Goal: Task Accomplishment & Management: Complete application form

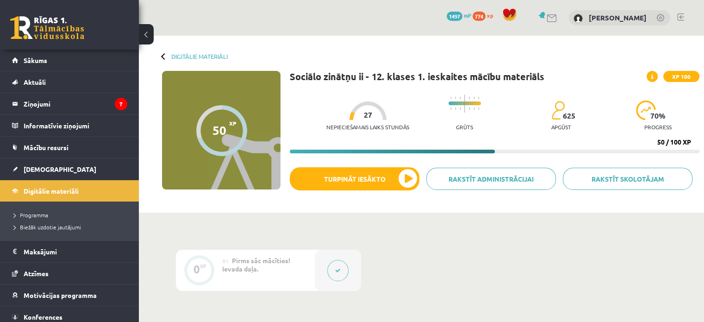
drag, startPoint x: 464, startPoint y: 265, endPoint x: 457, endPoint y: 258, distance: 9.8
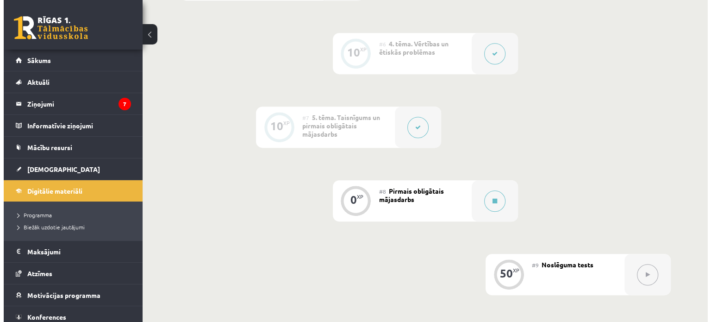
scroll to position [694, 0]
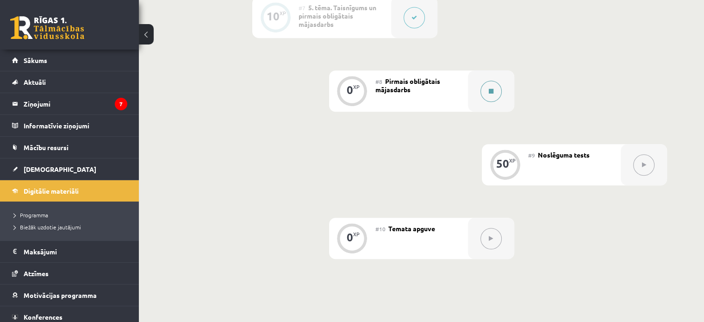
click at [485, 88] on button at bounding box center [490, 90] width 21 height 21
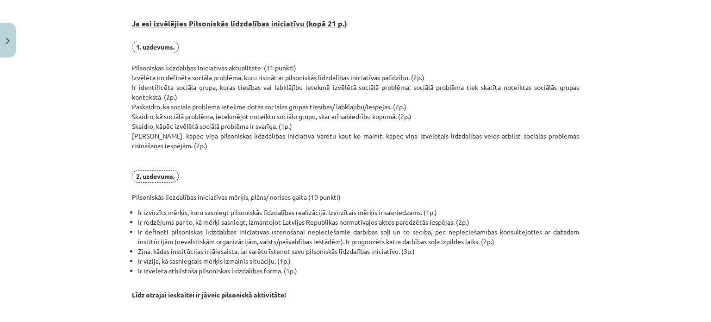
scroll to position [231, 0]
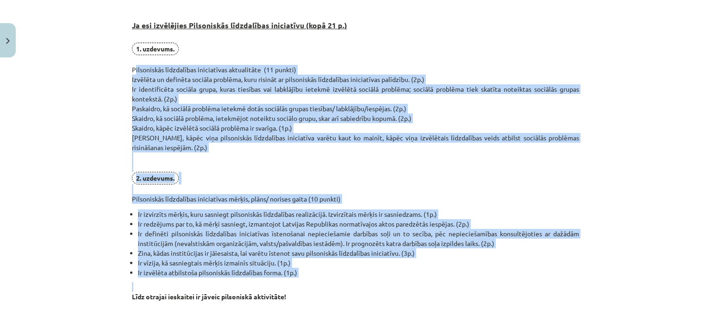
drag, startPoint x: 122, startPoint y: 70, endPoint x: 387, endPoint y: 277, distance: 336.2
click at [387, 277] on div "Mācību tēma: Sociālo zinātņu ii - 12. klases 1. ieskaites mācību materiāls #8 P…" at bounding box center [355, 161] width 711 height 322
copy div "Loremipsumd sitametcons adipiscinge seddoeiusmo (86 tempor) Incididu ut laboree…"
click at [50, 120] on div "Mācību tēma: Sociālo zinātņu ii - 12. klases 1. ieskaites mācību materiāls #8 P…" at bounding box center [355, 161] width 711 height 322
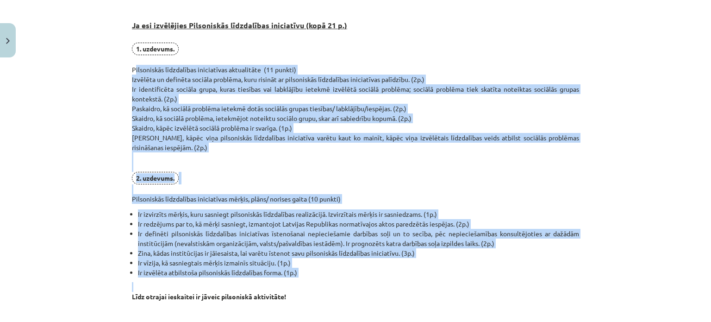
click at [50, 120] on div "Mācību tēma: Sociālo zinātņu ii - 12. klases 1. ieskaites mācību materiāls #8 P…" at bounding box center [355, 161] width 711 height 322
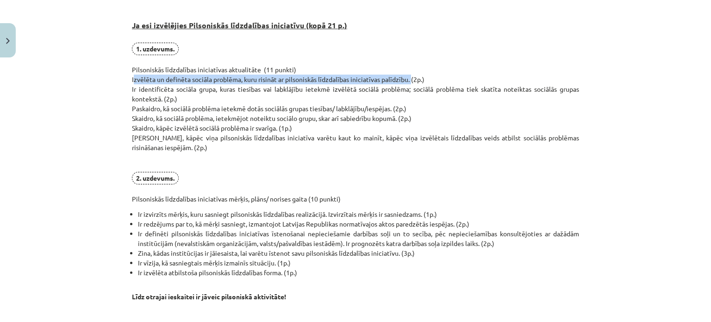
drag, startPoint x: 127, startPoint y: 79, endPoint x: 407, endPoint y: 81, distance: 279.9
click at [407, 81] on div "0 XP Saņemsi Sarežģīts 625 pilda Apraksts Uzdevums Palīdzība Pirmais obligātais…" at bounding box center [355, 303] width 458 height 947
copy p "Izvēlēta un definēta sociāla problēma, kuru risināt ar pilsoniskās līdzdalības …"
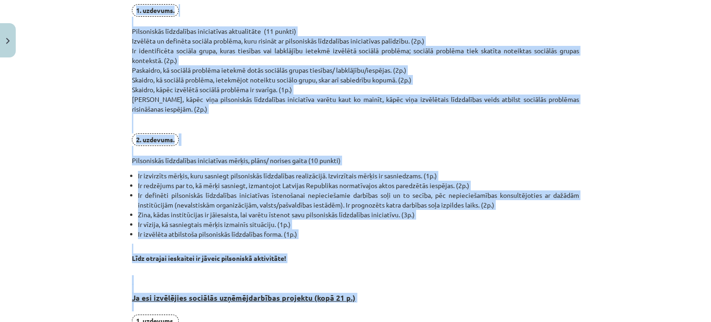
scroll to position [274, 0]
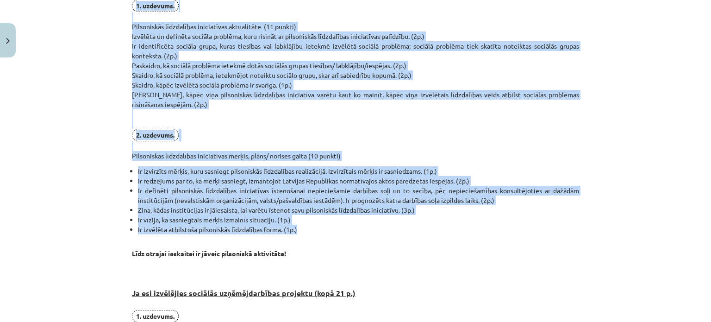
drag, startPoint x: 126, startPoint y: 50, endPoint x: 300, endPoint y: 232, distance: 251.9
click at [300, 232] on div "Mācību tēma: Sociālo zinātņu ii - 12. klases 1. ieskaites mācību materiāls #8 P…" at bounding box center [355, 161] width 711 height 322
copy div "1. uzdevums. Pilsoniskās līdzdalības iniciatīvas aktualitāte (11 punkti) Izvēlē…"
click at [37, 109] on div "Mācību tēma: Sociālo zinātņu ii - 12. klases 1. ieskaites mācību materiāls #8 P…" at bounding box center [355, 161] width 711 height 322
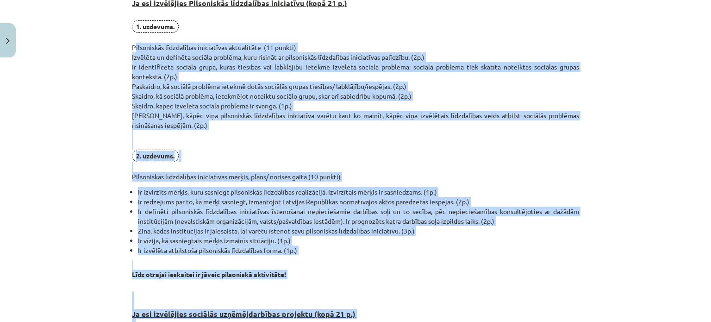
scroll to position [270, 0]
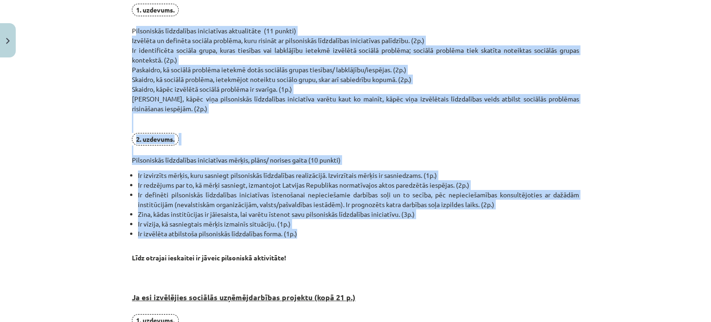
drag, startPoint x: 124, startPoint y: 23, endPoint x: 361, endPoint y: 232, distance: 316.3
click at [361, 232] on div "0 XP Saņemsi Sarežģīts 625 pilda Apraksts Uzdevums Palīdzība Pirmais obligātais…" at bounding box center [355, 264] width 458 height 947
copy div "Pilsoniskās līdzdalības iniciatīvas aktualitāte (11 punkti) Izvēlēta un definēt…"
click at [56, 72] on div "Mācību tēma: Sociālo zinātņu ii - 12. klases 1. ieskaites mācību materiāls #8 P…" at bounding box center [355, 161] width 711 height 322
click at [102, 50] on div "Mācību tēma: Sociālo zinātņu ii - 12. klases 1. ieskaites mācību materiāls #8 P…" at bounding box center [355, 161] width 711 height 322
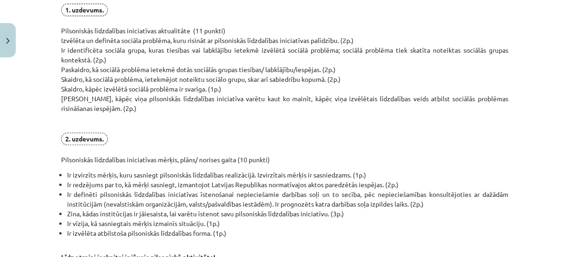
drag, startPoint x: 333, startPoint y: 1, endPoint x: 296, endPoint y: 125, distance: 129.4
click at [301, 127] on p "1. uzdevums. Pilsoniskās līdzdalības iniciatīvas aktualitāte (11 punkti) Izvēlē…" at bounding box center [284, 84] width 447 height 161
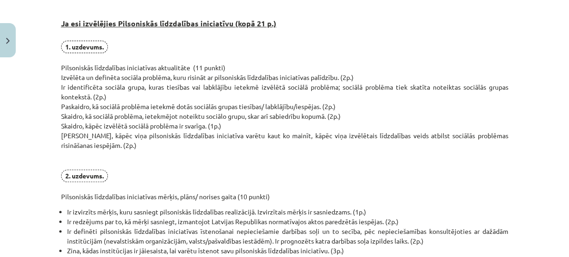
drag, startPoint x: 53, startPoint y: 115, endPoint x: 343, endPoint y: 114, distance: 290.5
drag, startPoint x: 58, startPoint y: 124, endPoint x: 224, endPoint y: 121, distance: 166.6
click at [224, 121] on p "1. uzdevums. Pilsoniskās līdzdalības iniciatīvas aktualitāte (11 punkti) Izvēlē…" at bounding box center [284, 121] width 447 height 161
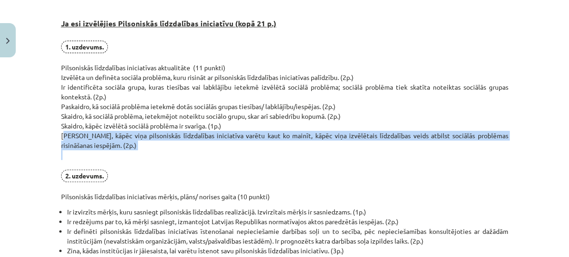
drag, startPoint x: 57, startPoint y: 132, endPoint x: 122, endPoint y: 164, distance: 72.4
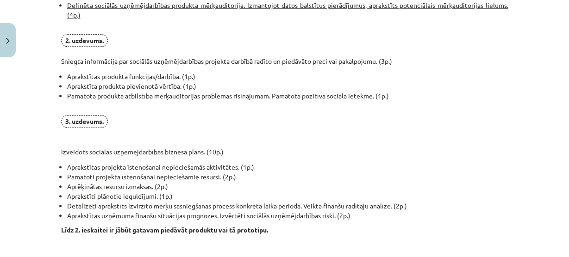
scroll to position [714, 0]
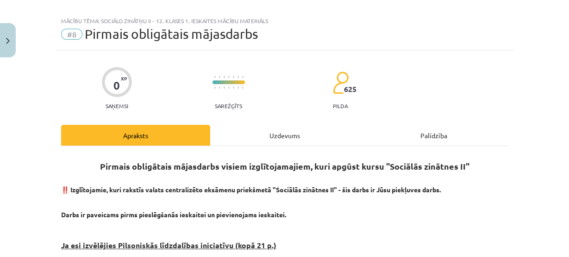
click at [250, 134] on div "Uzdevums" at bounding box center [284, 135] width 149 height 21
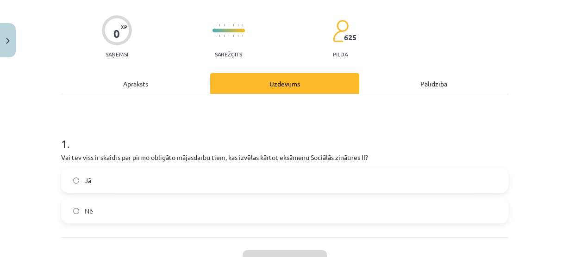
scroll to position [62, 0]
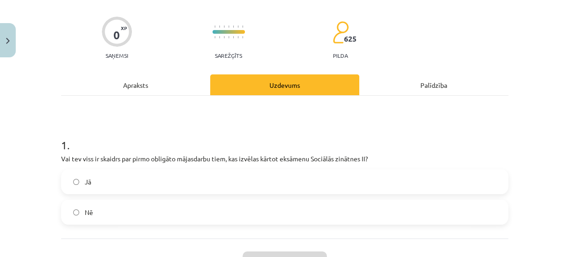
click at [151, 83] on div "Apraksts" at bounding box center [135, 84] width 149 height 21
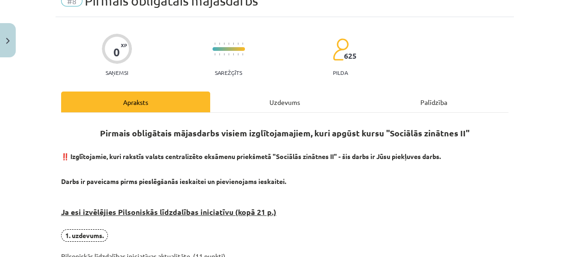
scroll to position [0, 0]
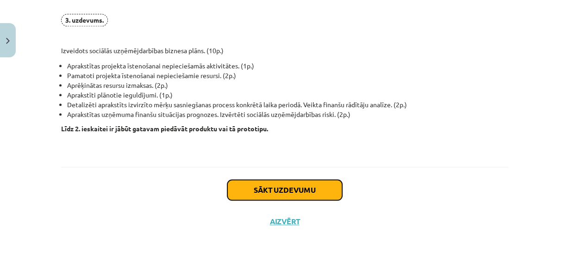
click at [308, 182] on button "Sākt uzdevumu" at bounding box center [284, 190] width 115 height 20
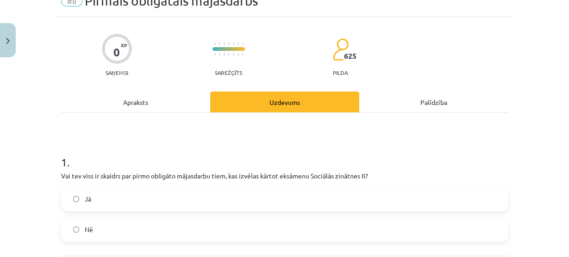
scroll to position [97, 0]
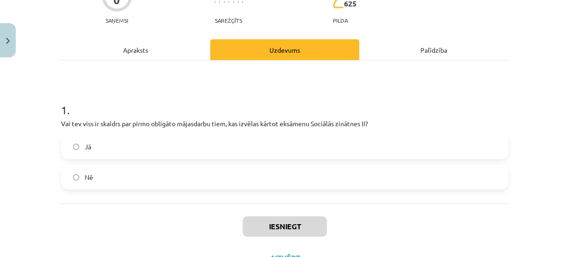
click at [192, 184] on label "Nē" at bounding box center [284, 177] width 445 height 23
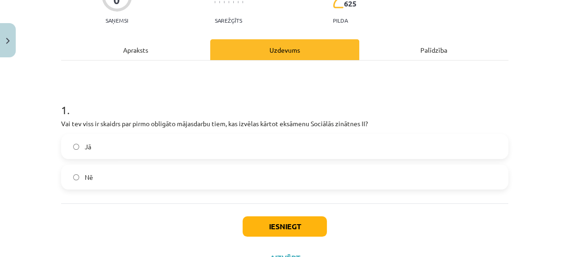
click at [180, 143] on label "Jā" at bounding box center [284, 146] width 445 height 23
click at [264, 222] on button "Iesniegt" at bounding box center [284, 227] width 84 height 20
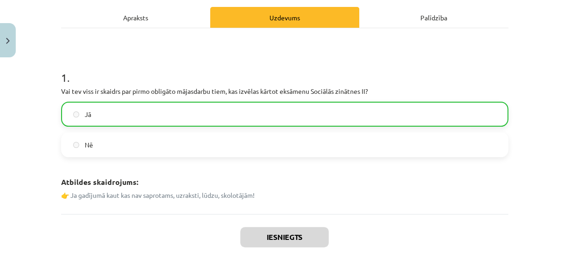
scroll to position [208, 0]
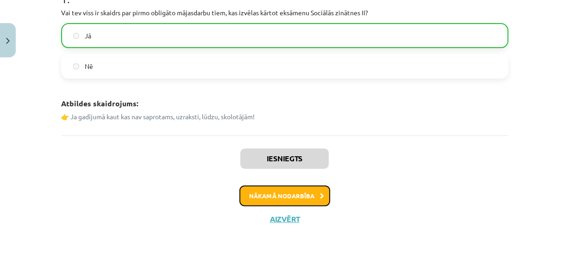
click at [282, 191] on button "Nākamā nodarbība" at bounding box center [284, 196] width 91 height 21
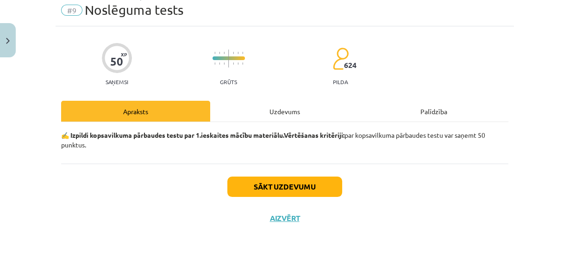
scroll to position [23, 0]
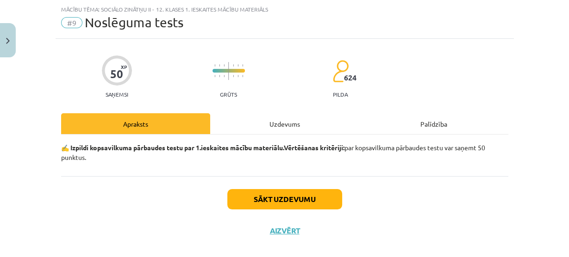
click at [281, 122] on div "Uzdevums" at bounding box center [284, 123] width 149 height 21
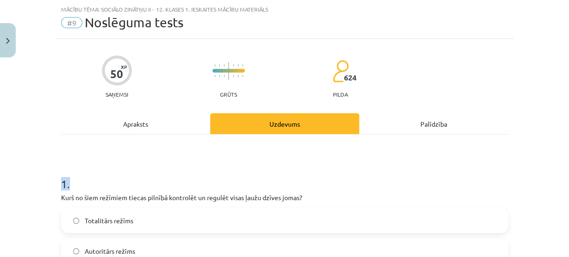
drag, startPoint x: 6, startPoint y: 170, endPoint x: 190, endPoint y: 191, distance: 184.8
click at [257, 186] on div "Mācību tēma: Sociālo zinātņu ii - 12. klases 1. ieskaites mācību materiāls #9 N…" at bounding box center [284, 128] width 569 height 257
click at [48, 208] on div "Mācību tēma: Sociālo zinātņu ii - 12. klases 1. ieskaites mācību materiāls #9 N…" at bounding box center [284, 128] width 569 height 257
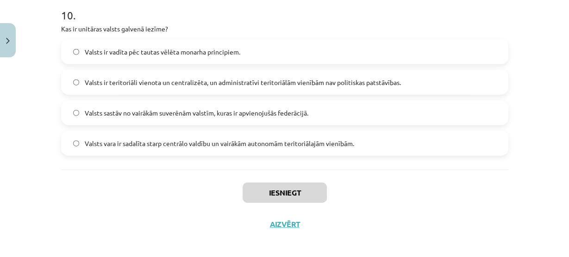
scroll to position [1833, 0]
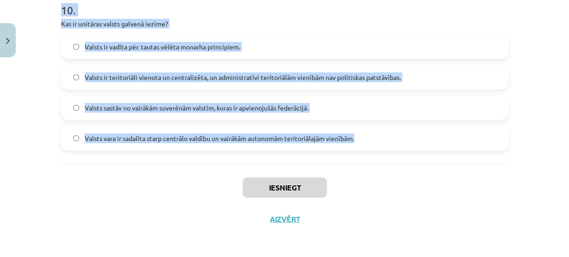
drag, startPoint x: 38, startPoint y: 190, endPoint x: 317, endPoint y: 137, distance: 283.4
click at [381, 143] on div "Mācību tēma: Sociālo zinātņu ii - 12. klases 1. ieskaites mācību materiāls #9 N…" at bounding box center [284, 128] width 569 height 257
copy form "Kurš no šiem režīmiem tiecas pilnībā kontrolēt un regulēt visas ļaužu dzīves jo…"
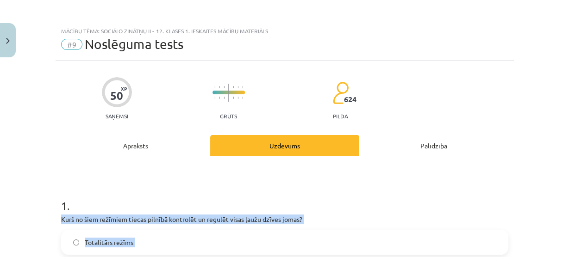
scroll to position [0, 0]
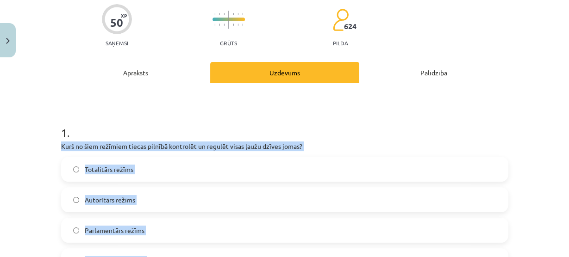
click at [119, 171] on span "Totalitārs režīms" at bounding box center [109, 170] width 49 height 10
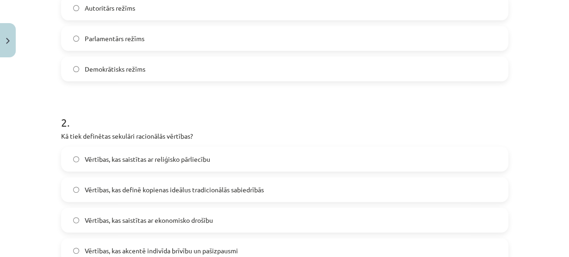
scroll to position [333, 0]
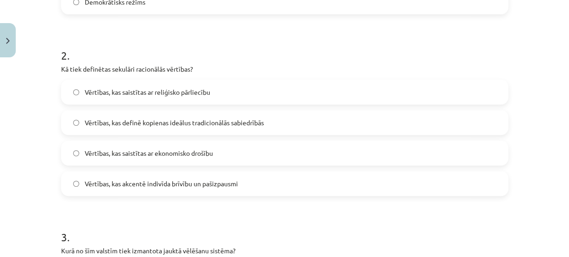
click at [153, 191] on label "Vērtības, kas akcentē indivīda brīvību un pašizpausmi" at bounding box center [284, 183] width 445 height 23
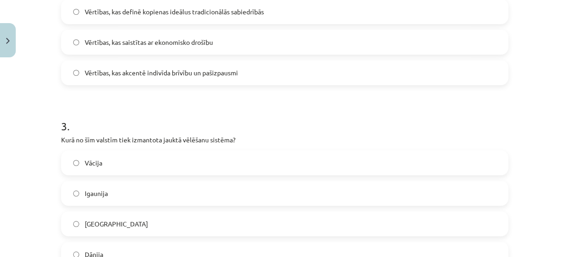
scroll to position [518, 0]
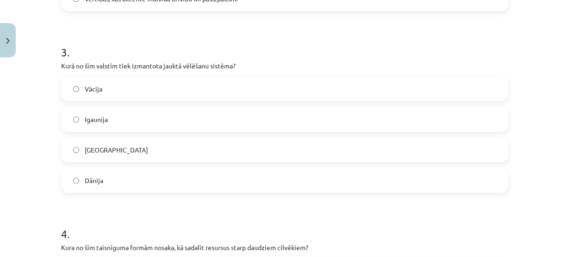
click at [92, 95] on label "Vācija" at bounding box center [284, 88] width 445 height 23
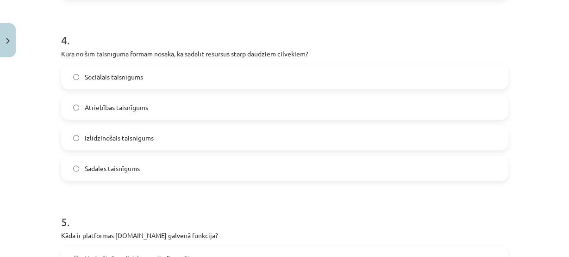
scroll to position [740, 0]
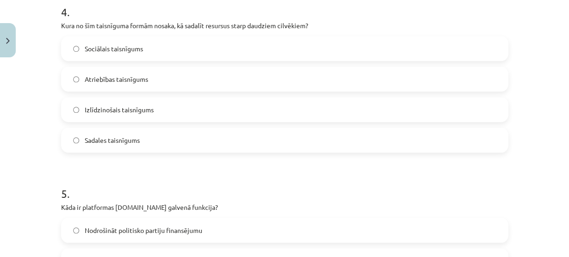
click at [136, 149] on label "Sadales taisnīgums" at bounding box center [284, 140] width 445 height 23
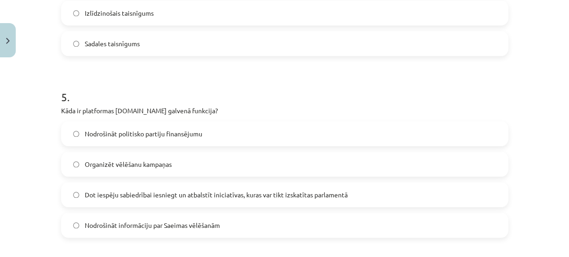
scroll to position [851, 0]
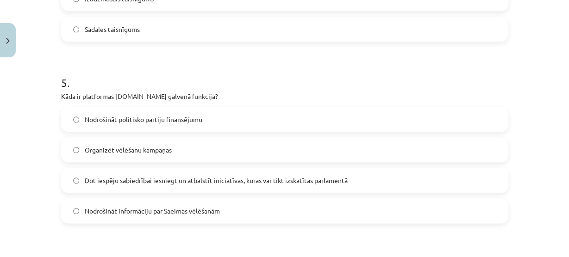
click at [137, 183] on span "Dot iespēju sabiedrībai iesniegt un atbalstīt iniciatīvas, kuras var tikt izska…" at bounding box center [216, 181] width 263 height 10
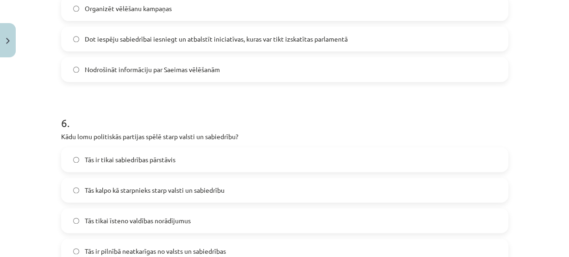
scroll to position [1036, 0]
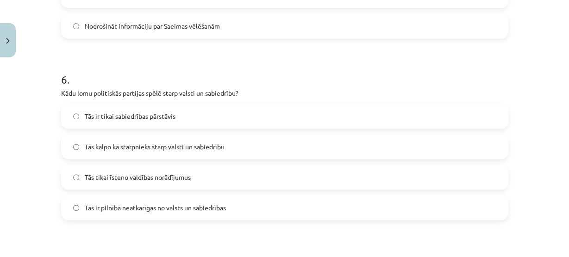
click at [138, 136] on label "Tās kalpo kā starpnieks starp valsti un sabiedrību" at bounding box center [284, 146] width 445 height 23
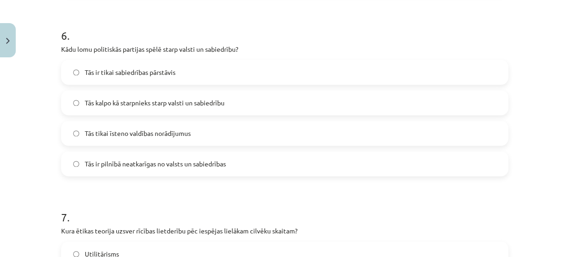
scroll to position [1184, 0]
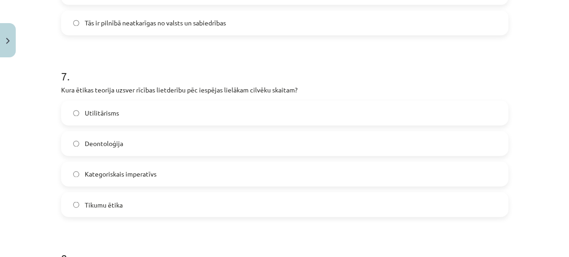
click at [108, 116] on span "Utilitārisms" at bounding box center [102, 113] width 34 height 10
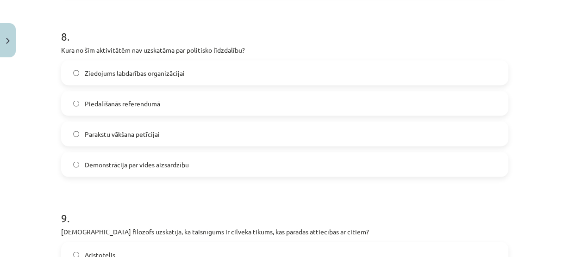
scroll to position [1443, 0]
drag, startPoint x: 91, startPoint y: 59, endPoint x: 97, endPoint y: 72, distance: 14.3
click at [92, 64] on div "8 . Kura no šīm aktivitātēm nav uzskatāma par politisko līdzdalību? Ziedojums l…" at bounding box center [284, 94] width 447 height 163
click at [97, 72] on span "Ziedojums labdarības organizācijai" at bounding box center [135, 73] width 100 height 10
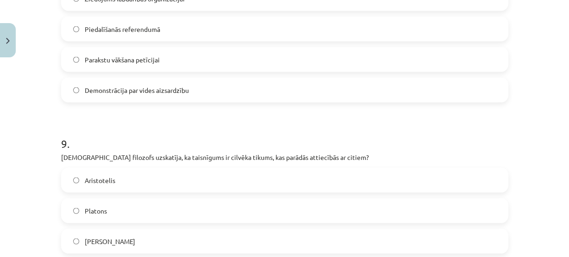
scroll to position [1665, 0]
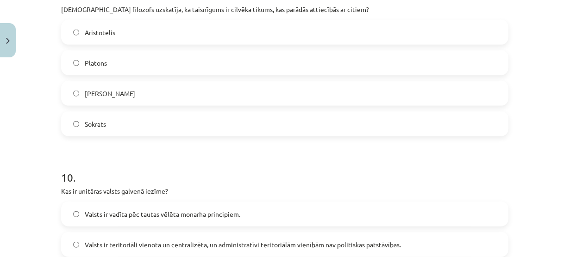
click at [113, 40] on label "Aristotelis" at bounding box center [284, 32] width 445 height 23
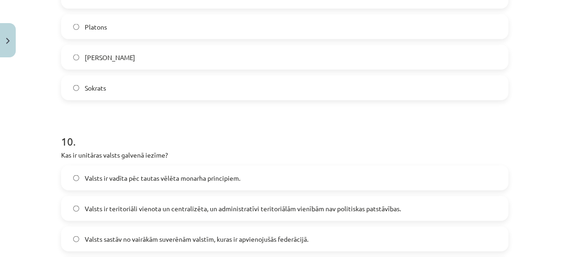
scroll to position [1776, 0]
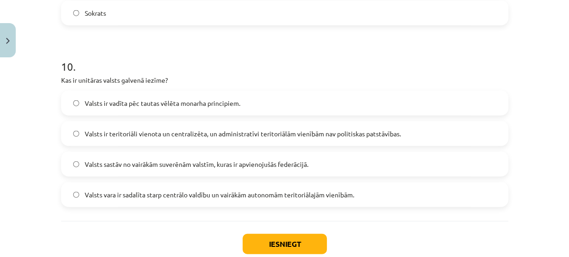
click at [134, 138] on label "Valsts ir teritoriāli vienota un centralizēta, un administratīvi teritoriālām v…" at bounding box center [284, 133] width 445 height 23
click at [260, 245] on button "Iesniegt" at bounding box center [284, 244] width 84 height 20
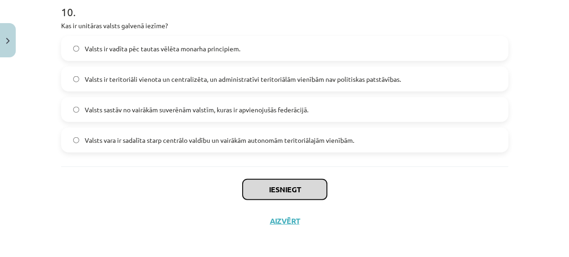
scroll to position [1833, 0]
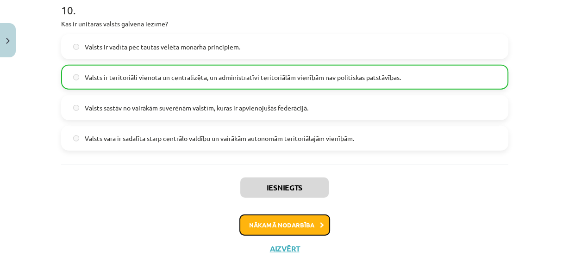
click at [289, 218] on button "Nākamā nodarbība" at bounding box center [284, 225] width 91 height 21
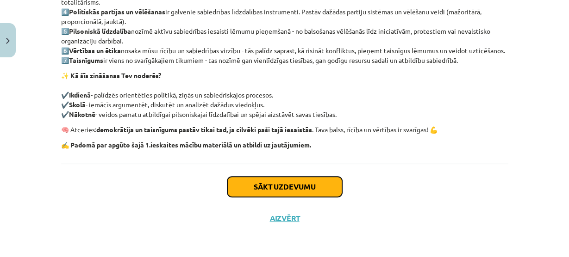
click at [273, 179] on button "Sākt uzdevumu" at bounding box center [284, 187] width 115 height 20
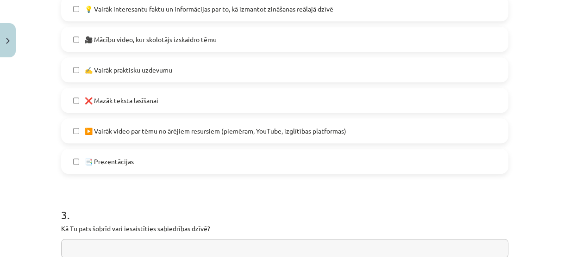
scroll to position [801, 0]
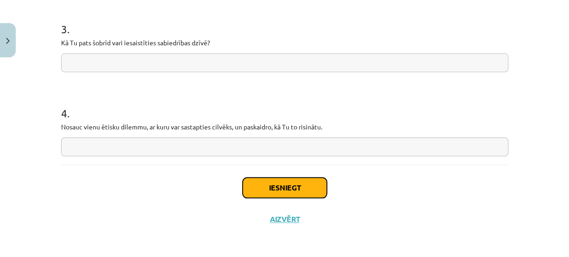
click at [288, 190] on button "Iesniegt" at bounding box center [284, 188] width 84 height 20
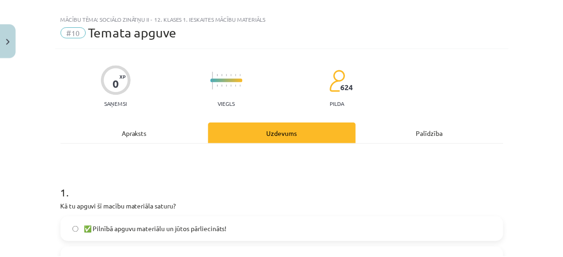
scroll to position [0, 0]
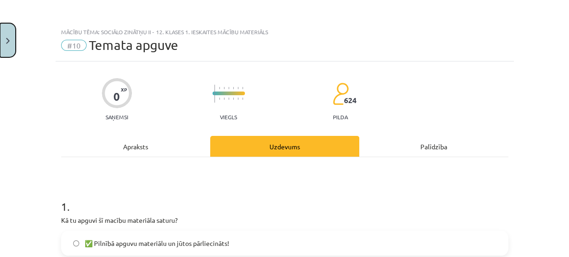
click at [3, 31] on button "Close" at bounding box center [8, 40] width 16 height 34
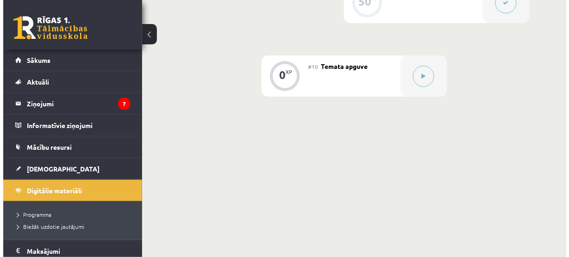
scroll to position [877, 0]
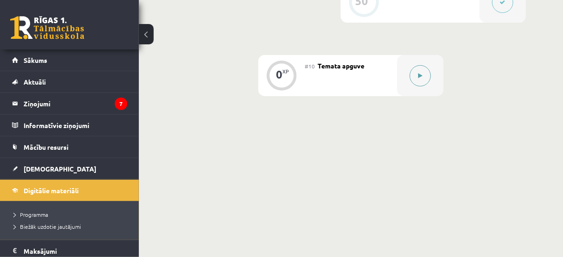
click at [411, 80] on button at bounding box center [419, 75] width 21 height 21
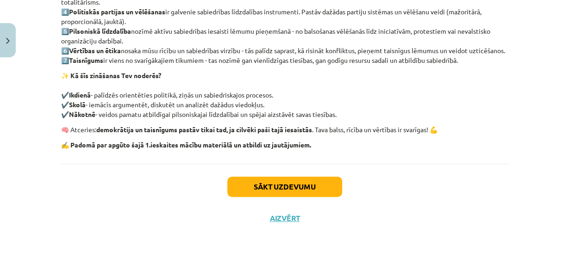
scroll to position [270, 0]
click at [266, 174] on div "Sākt uzdevumu Aizvērt" at bounding box center [284, 196] width 447 height 65
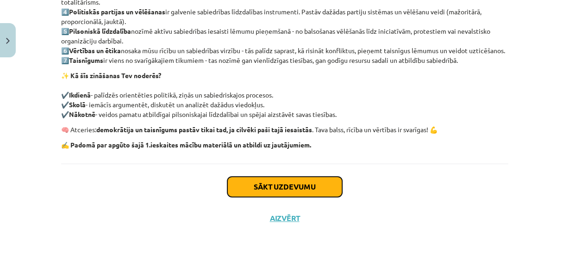
click at [269, 190] on button "Sākt uzdevumu" at bounding box center [284, 187] width 115 height 20
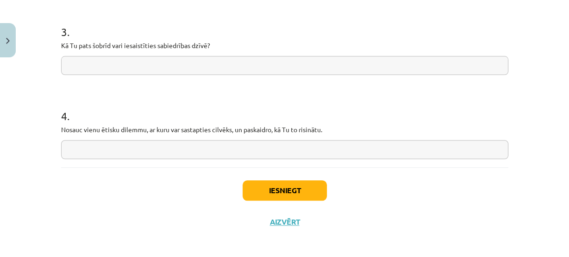
scroll to position [801, 0]
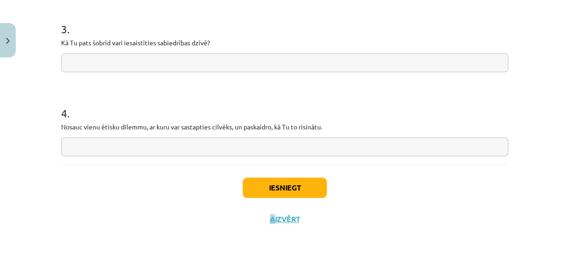
click at [268, 200] on div "Iesniegt Aizvērt" at bounding box center [284, 197] width 447 height 65
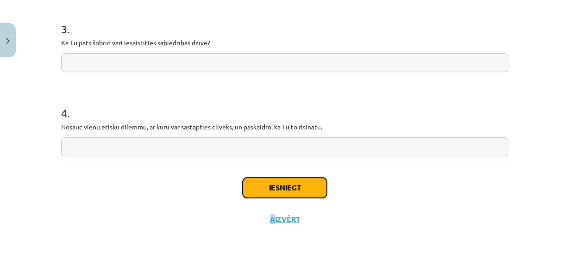
click at [269, 191] on button "Iesniegt" at bounding box center [284, 188] width 84 height 20
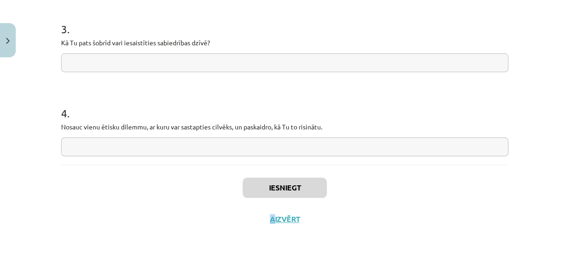
scroll to position [857, 0]
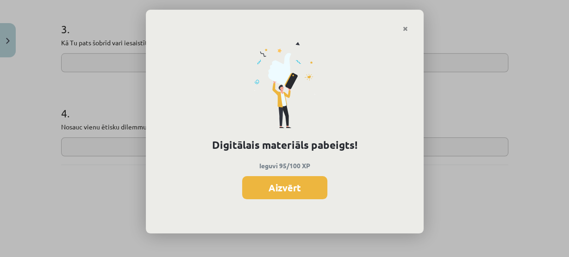
click at [269, 191] on button "Aizvērt" at bounding box center [284, 187] width 85 height 23
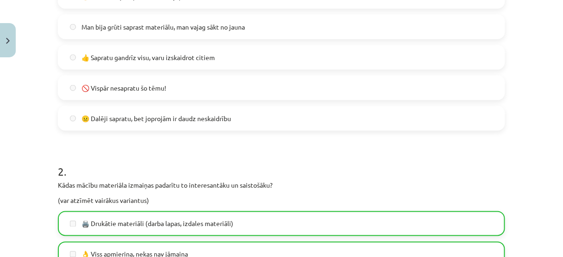
scroll to position [172, 0]
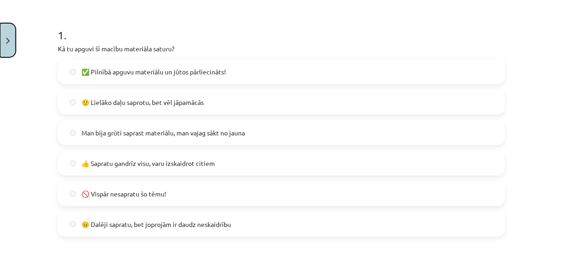
click at [7, 53] on button "Close" at bounding box center [8, 40] width 16 height 34
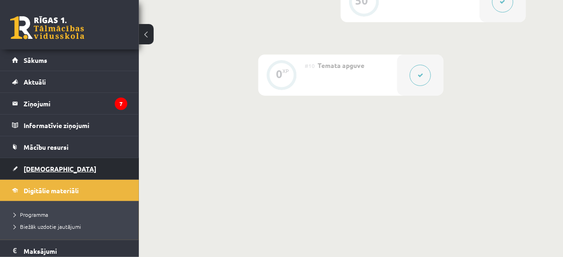
click at [33, 166] on span "[DEMOGRAPHIC_DATA]" at bounding box center [60, 169] width 73 height 8
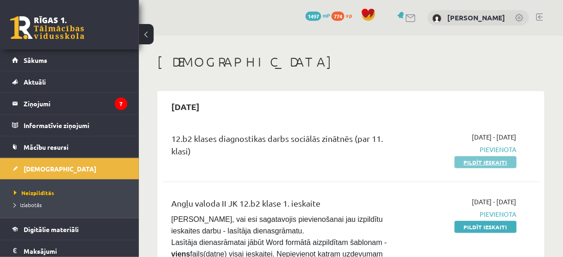
click at [488, 165] on link "Pildīt ieskaiti" at bounding box center [485, 162] width 62 height 12
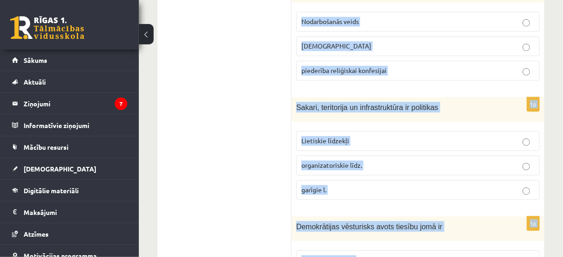
scroll to position [529, 0]
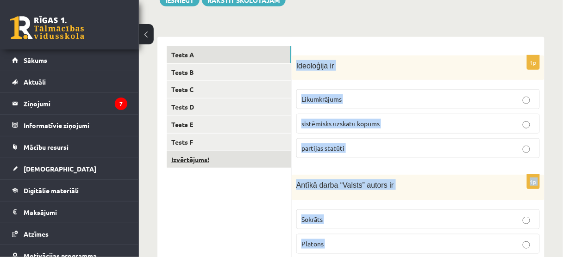
scroll to position [122, 0]
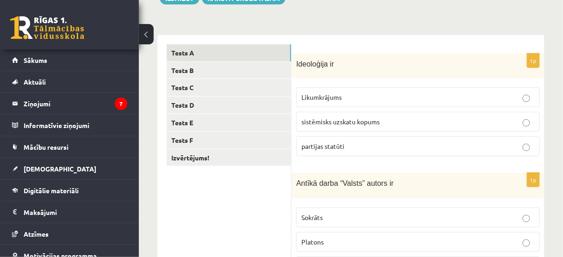
click at [308, 117] on p "sistēmisks uzskatu kopums" at bounding box center [417, 122] width 233 height 10
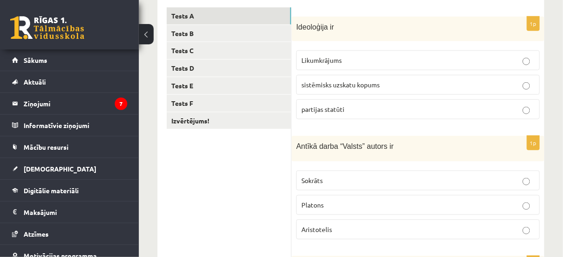
scroll to position [159, 0]
click at [384, 200] on p "Platons" at bounding box center [417, 205] width 233 height 10
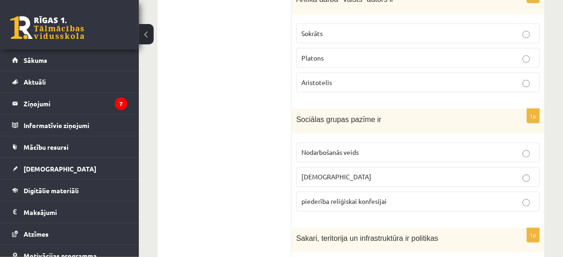
scroll to position [307, 0]
click at [335, 148] on span "Nodarbošanās veids" at bounding box center [329, 152] width 57 height 8
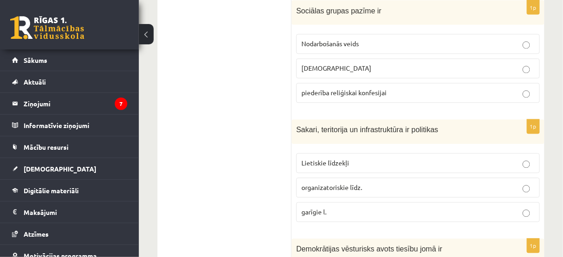
scroll to position [418, 0]
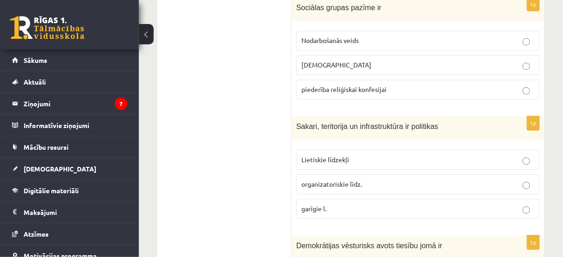
click at [325, 159] on span "Lietiskie līdzekļi" at bounding box center [325, 160] width 48 height 8
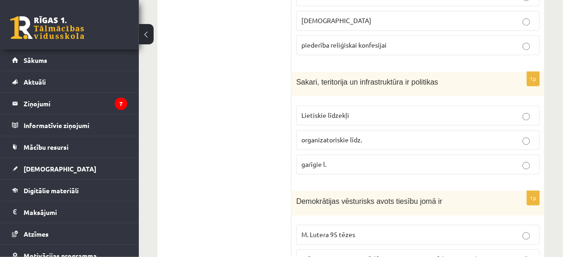
scroll to position [529, 0]
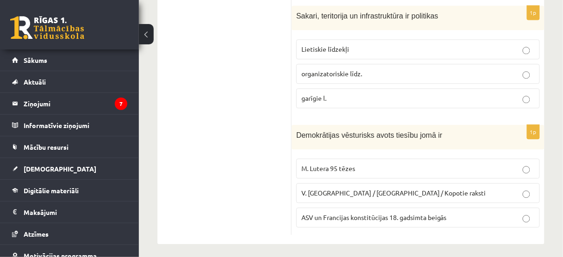
click at [342, 218] on label "ASV un Francijas konstitūcijas 18. gadsimta beigās" at bounding box center [417, 218] width 243 height 20
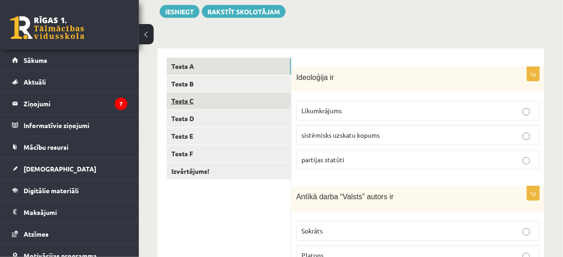
scroll to position [48, 0]
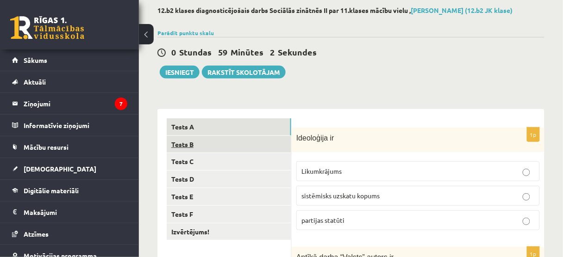
click at [204, 146] on link "Tests B" at bounding box center [229, 144] width 124 height 17
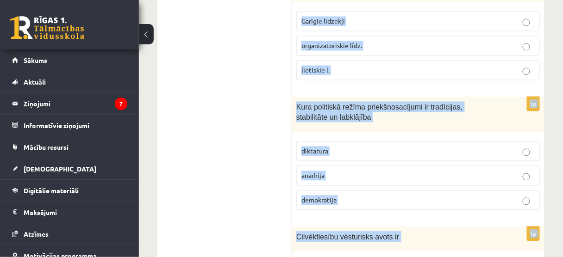
scroll to position [539, 0]
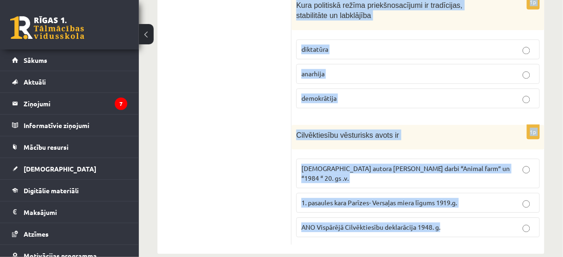
drag, startPoint x: 292, startPoint y: 133, endPoint x: 457, endPoint y: 212, distance: 182.7
copy form "Galēji izteikts diktatūras poliiskais režīms ir totalitārisms autoritārisns cit…"
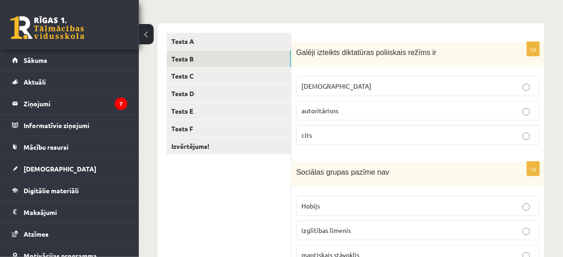
scroll to position [132, 0]
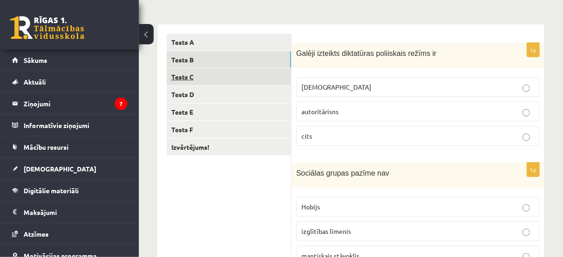
drag, startPoint x: 327, startPoint y: 93, endPoint x: 260, endPoint y: 72, distance: 69.9
click at [327, 93] on label "totalitārisms" at bounding box center [417, 87] width 243 height 20
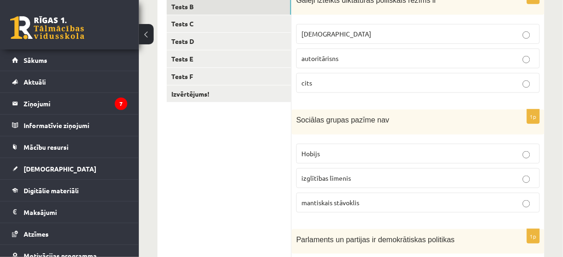
scroll to position [206, 0]
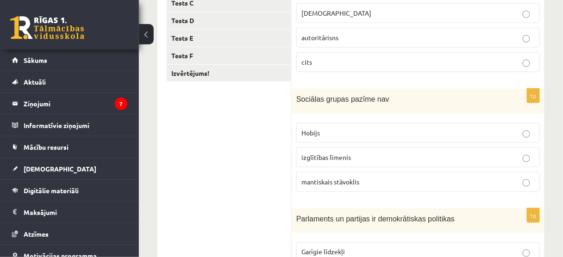
click at [395, 139] on label "Hobijs" at bounding box center [417, 133] width 243 height 20
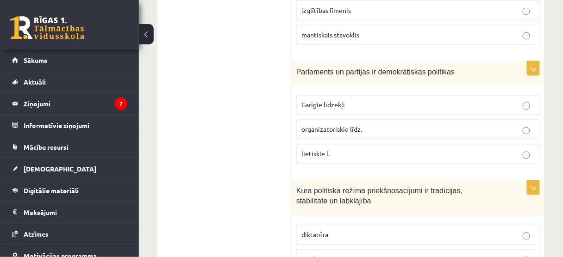
scroll to position [354, 0]
click at [322, 130] on p "organizatoriskie līdz." at bounding box center [417, 129] width 233 height 10
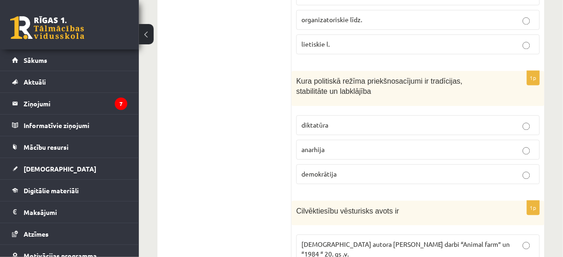
scroll to position [465, 0]
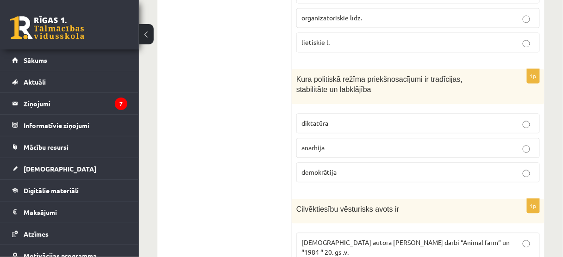
click at [329, 175] on label "demokrātija" at bounding box center [417, 172] width 243 height 20
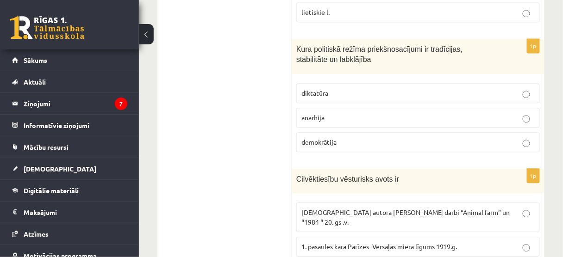
scroll to position [539, 0]
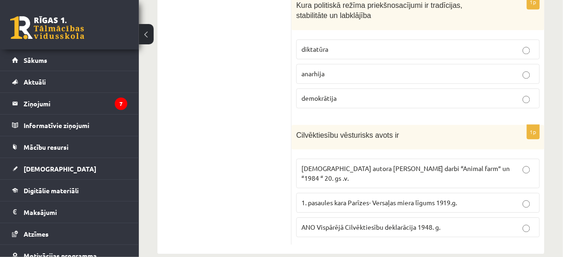
click at [363, 218] on label "ANO Vispārējā Cilvēktiesību deklarācija 1948. g." at bounding box center [417, 227] width 243 height 20
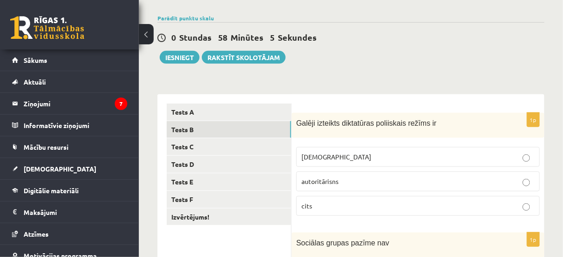
scroll to position [21, 0]
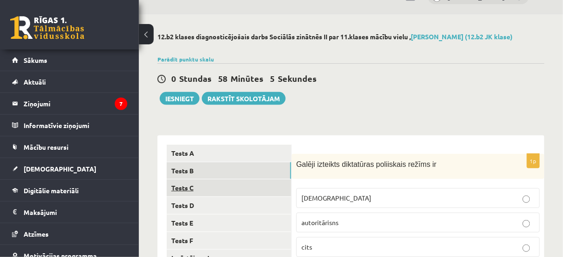
click at [210, 186] on link "Tests C" at bounding box center [229, 187] width 124 height 17
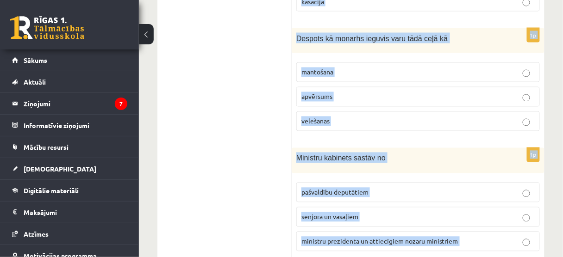
scroll to position [540, 0]
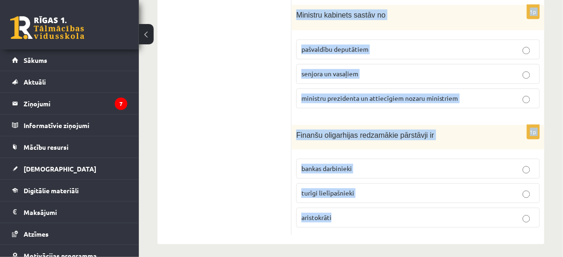
drag, startPoint x: 295, startPoint y: 37, endPoint x: 504, endPoint y: 268, distance: 311.8
copy form "Kura pēc nozīmes kā valsts amatpersona ir Saeimas priekšsēdētājs ? pirmā 3. 2. …"
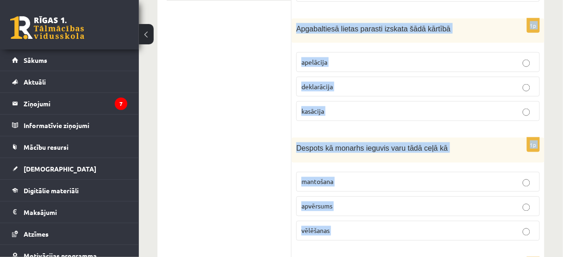
scroll to position [170, 0]
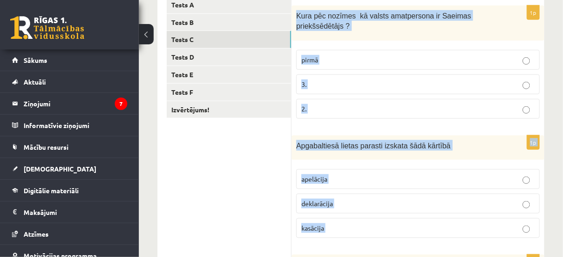
click at [311, 116] on label "2." at bounding box center [417, 109] width 243 height 20
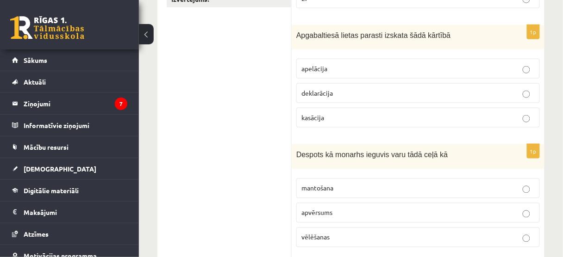
scroll to position [281, 0]
click at [316, 71] on label "apelācija" at bounding box center [417, 68] width 243 height 20
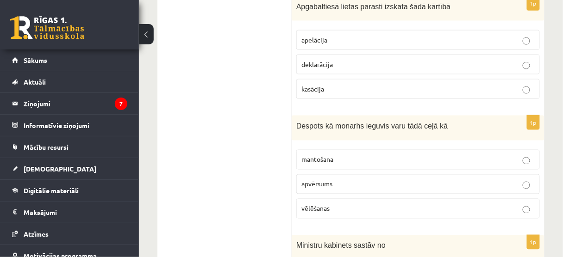
scroll to position [355, 0]
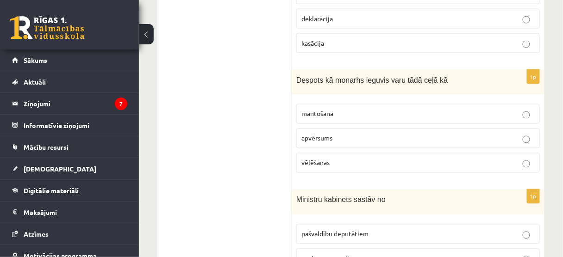
click at [344, 139] on p "apvērsums" at bounding box center [417, 139] width 233 height 10
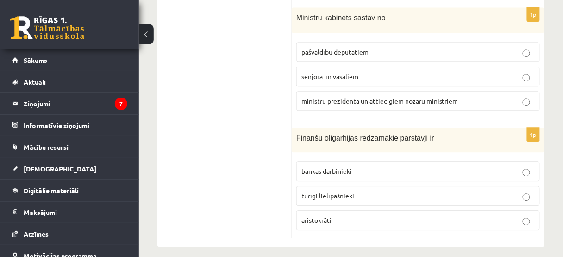
scroll to position [540, 0]
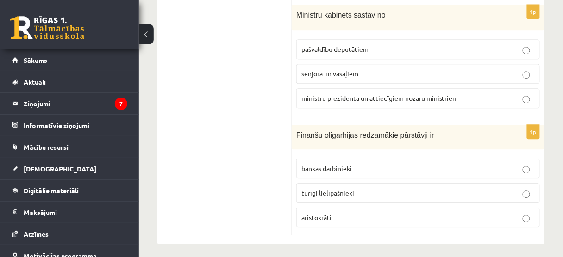
click at [340, 94] on span "ministru prezidenta un attiecīgiem nozaru ministriem" at bounding box center [379, 98] width 157 height 8
click at [330, 199] on fieldset "bankas darbinieki turīgi lielīpašnieki aristokrāti" at bounding box center [417, 192] width 243 height 76
click at [327, 193] on label "turīgi lielīpašnieki" at bounding box center [417, 193] width 243 height 20
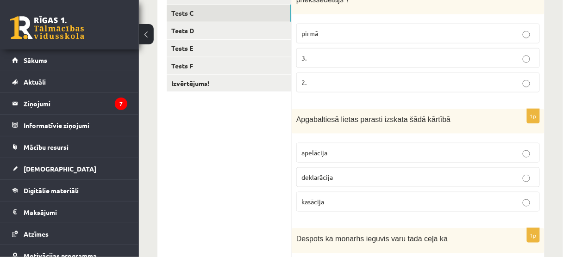
scroll to position [133, 0]
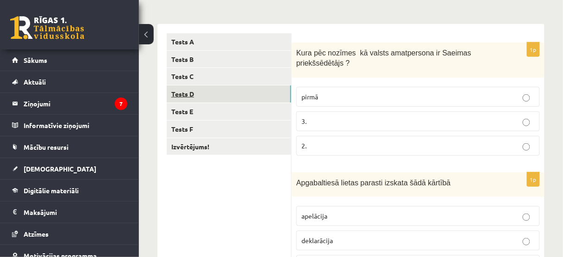
click at [202, 93] on link "Tests D" at bounding box center [229, 94] width 124 height 17
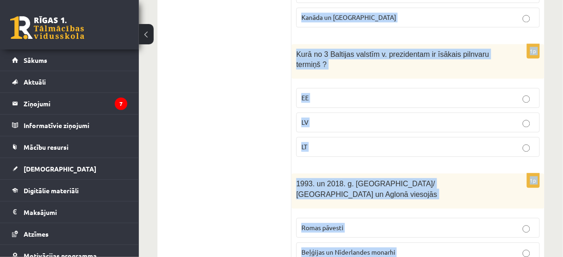
scroll to position [538, 0]
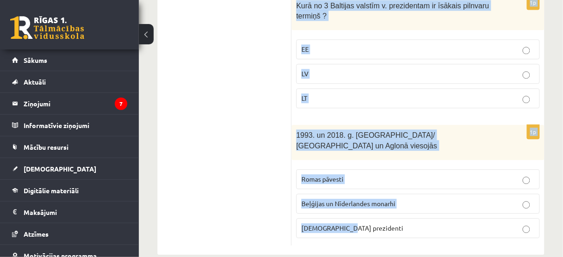
drag, startPoint x: 297, startPoint y: 50, endPoint x: 473, endPoint y: 232, distance: 252.9
copy form "Par Eiroparlamenta deputātiem ir strādājuši vai strādā V. Koziols un A. Kalvīti…"
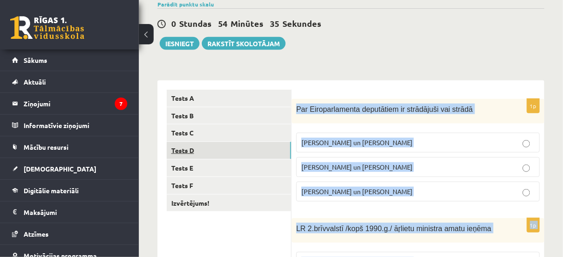
scroll to position [57, 0]
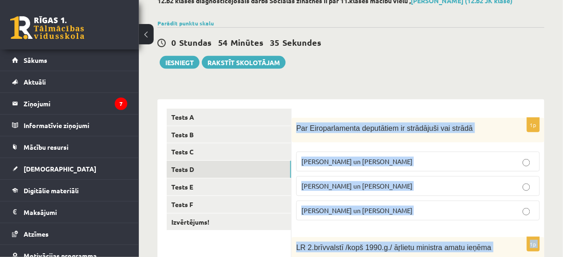
click at [339, 186] on span "I. Vaidere un N. Ušakovs" at bounding box center [356, 186] width 111 height 8
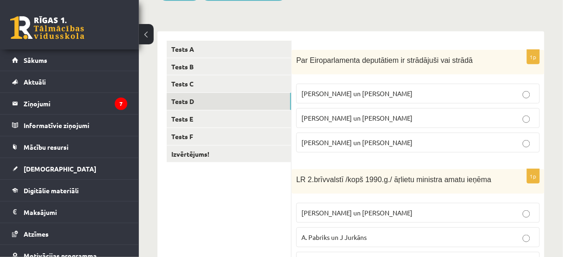
scroll to position [131, 0]
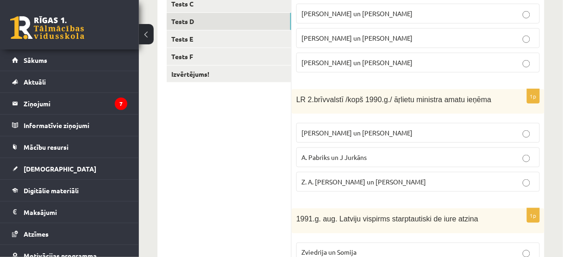
click at [344, 158] on span "A. Pabriks un J Jurkāns" at bounding box center [333, 157] width 65 height 8
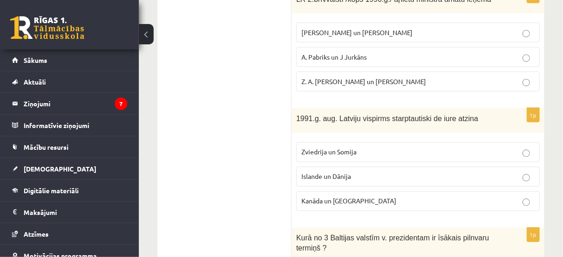
scroll to position [316, 0]
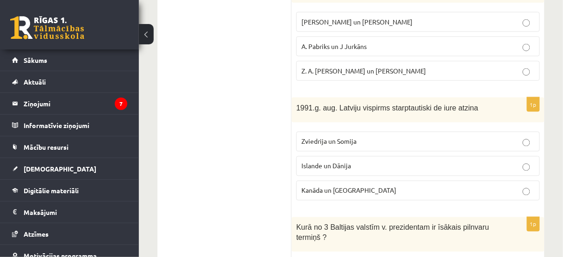
click at [334, 162] on span "Islande un Dānija" at bounding box center [326, 166] width 50 height 8
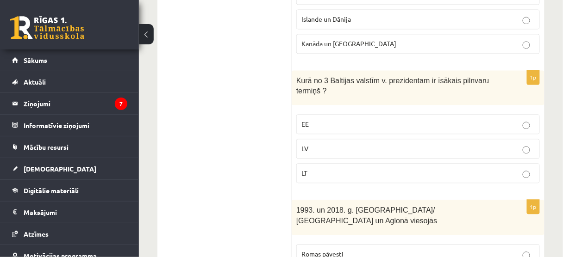
scroll to position [464, 0]
click at [323, 143] on p "LV" at bounding box center [417, 148] width 233 height 10
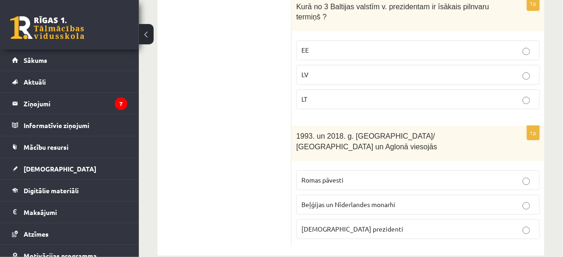
scroll to position [538, 0]
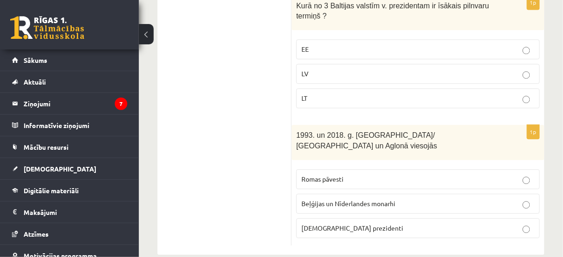
click at [341, 175] on span "Romas pāvesti" at bounding box center [322, 179] width 42 height 8
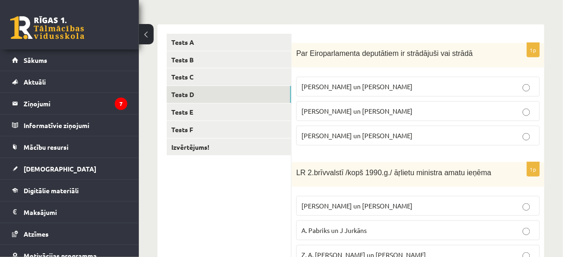
scroll to position [131, 0]
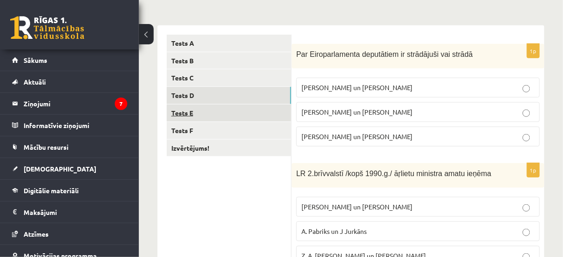
click at [201, 117] on link "Tests E" at bounding box center [229, 113] width 124 height 17
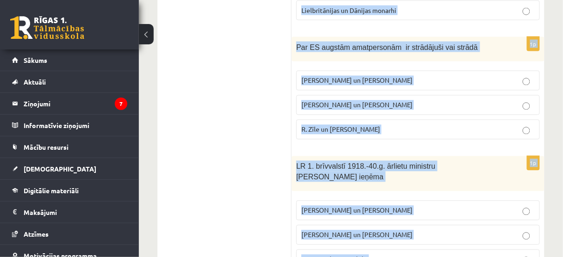
scroll to position [538, 0]
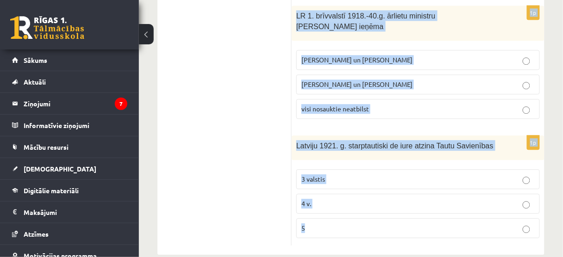
drag, startPoint x: 297, startPoint y: 53, endPoint x: 388, endPoint y: 212, distance: 183.4
copy form "S. Kalniete un V. Dombrovskis ir strādājuši vai strādā tādās starptautiskās str…"
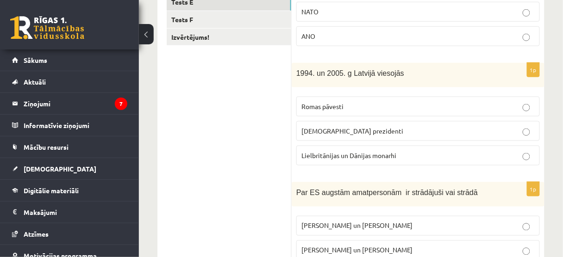
click at [223, 161] on ul "Tests A Tests B Tests C Tests D Tests E Tests F Izvērtējums!" at bounding box center [229, 233] width 125 height 618
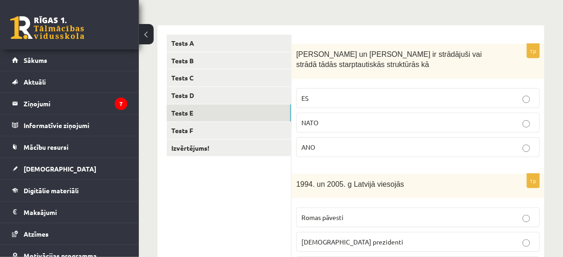
click at [313, 98] on p "ES" at bounding box center [417, 98] width 233 height 10
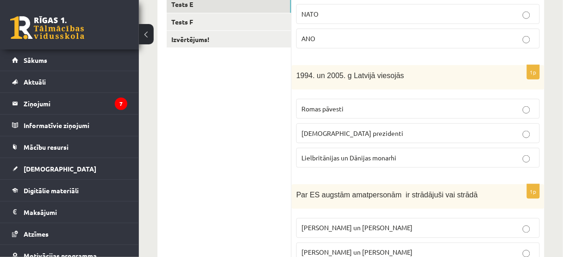
scroll to position [242, 0]
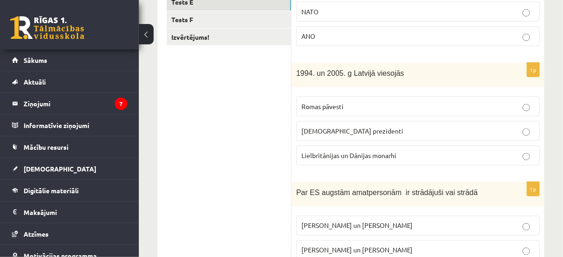
click at [323, 132] on span "ASV prezidenti" at bounding box center [352, 131] width 102 height 8
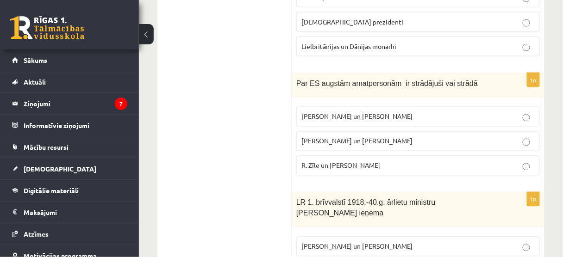
scroll to position [353, 0]
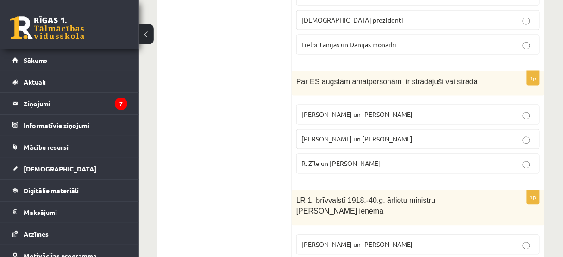
click at [331, 160] on span "R. Zīle un V.Dombrovskis" at bounding box center [340, 164] width 79 height 8
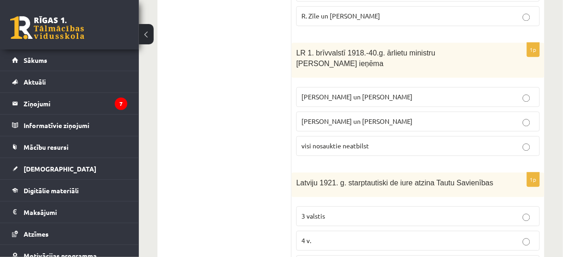
click at [358, 87] on label "Z. Meierovics un V. Munters" at bounding box center [417, 97] width 243 height 20
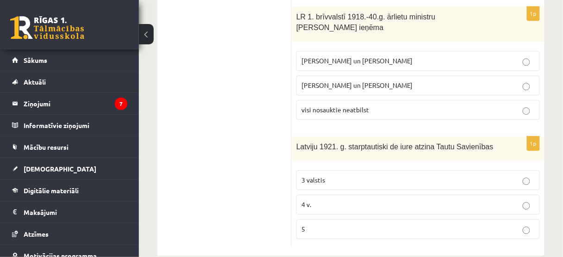
scroll to position [538, 0]
click at [318, 199] on p "4 v." at bounding box center [417, 204] width 233 height 10
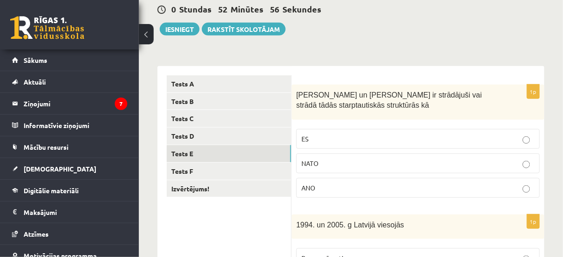
scroll to position [57, 0]
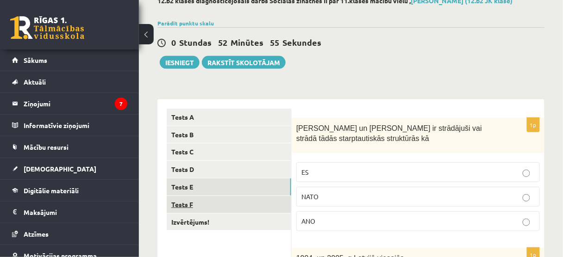
click at [214, 197] on link "Tests F" at bounding box center [229, 204] width 124 height 17
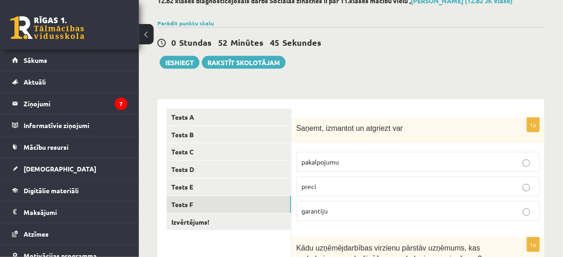
click at [323, 161] on span "pakalpojumu" at bounding box center [319, 162] width 37 height 8
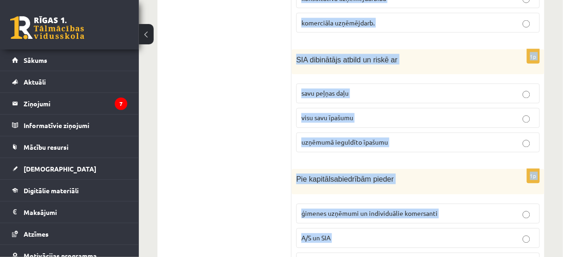
scroll to position [542, 0]
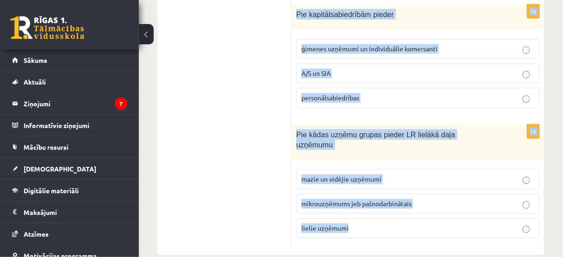
drag, startPoint x: 297, startPoint y: 128, endPoint x: 446, endPoint y: 225, distance: 178.0
copy form "Saņemt, izmantot un atgriezt var pakalpojumu preci garantiju 1p Kādu uzņēmējdar…"
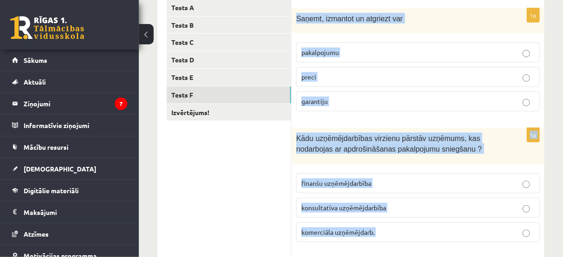
scroll to position [135, 0]
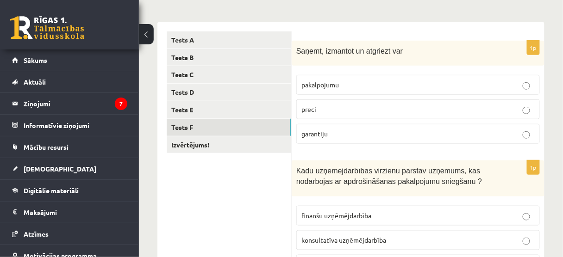
click at [321, 112] on p "preci" at bounding box center [417, 110] width 233 height 10
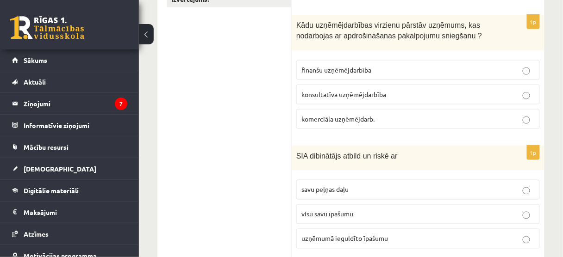
scroll to position [283, 0]
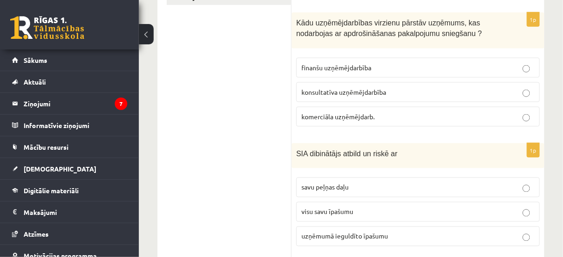
click at [334, 65] on span "finanšu uzņēmējdarbība" at bounding box center [336, 67] width 70 height 8
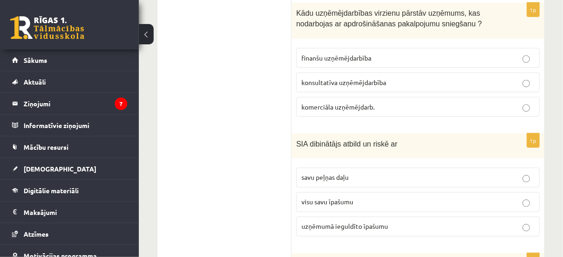
scroll to position [320, 0]
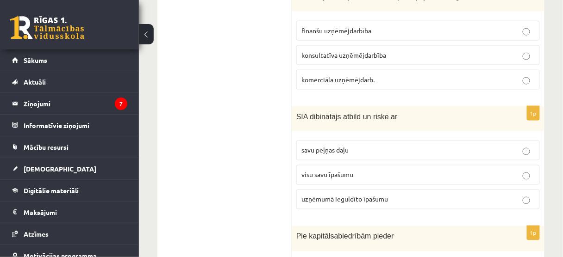
click at [341, 206] on fieldset "savu peļņas daļu visu savu īpašumu uzņēmumā ieguldīto īpašumu" at bounding box center [417, 174] width 243 height 76
click at [340, 197] on span "uzņēmumā ieguldīto īpašumu" at bounding box center [344, 199] width 87 height 8
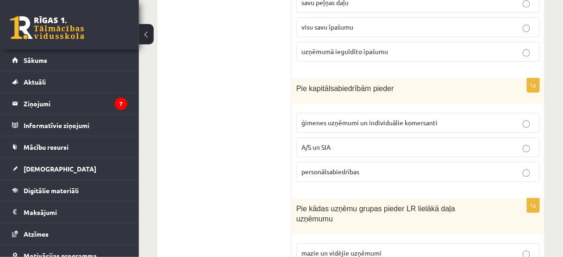
scroll to position [542, 0]
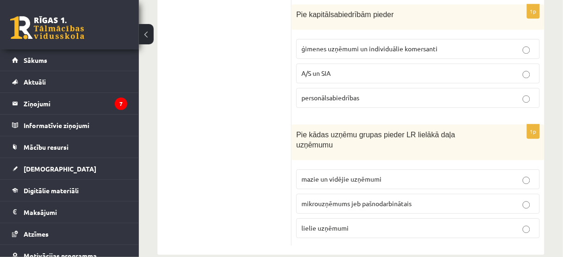
click at [297, 64] on label "A/S un SIA" at bounding box center [417, 73] width 243 height 20
click at [355, 172] on label "mazie un vidējie uzņēmumi" at bounding box center [417, 179] width 243 height 20
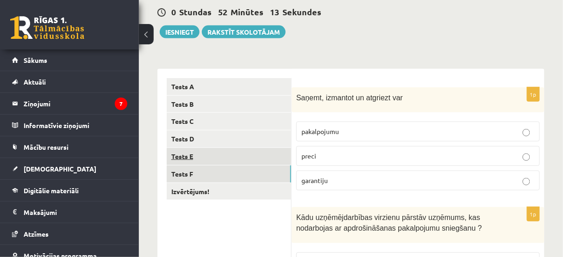
scroll to position [24, 0]
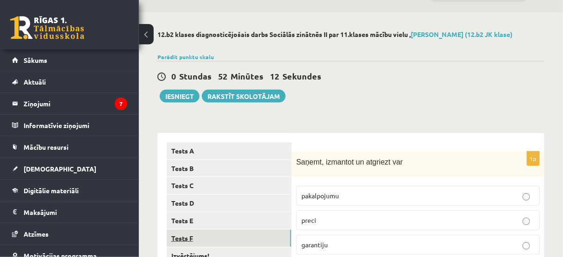
click at [225, 245] on link "Tests F" at bounding box center [229, 238] width 124 height 17
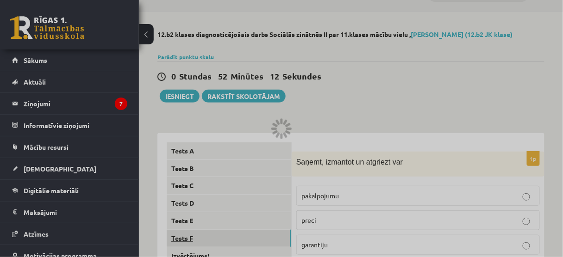
click at [228, 254] on div at bounding box center [281, 128] width 563 height 257
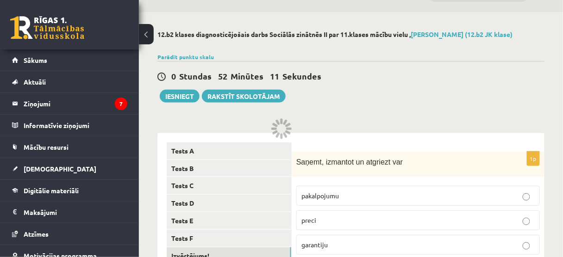
click at [233, 250] on link "Izvērtējums!" at bounding box center [229, 256] width 124 height 17
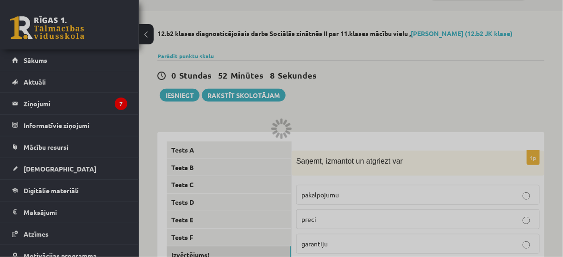
scroll to position [61, 0]
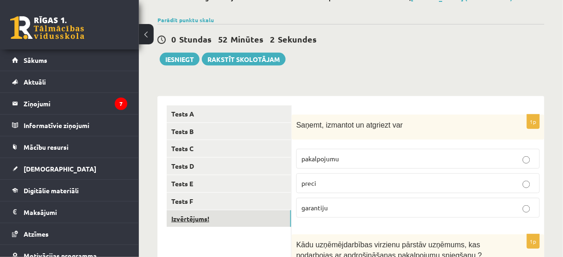
click at [186, 215] on link "Izvērtējums!" at bounding box center [229, 218] width 124 height 17
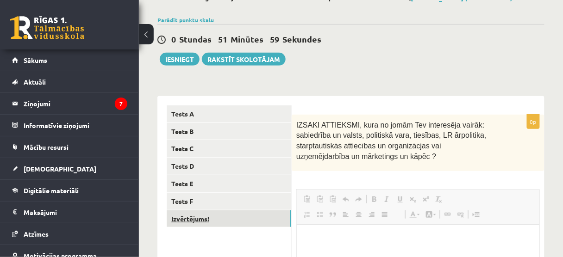
scroll to position [0, 0]
click at [184, 51] on div "0 Stundas 51 Minūtes 58 Sekundes Ieskaite saglabāta! Iesniegt Rakstīt skolotājam" at bounding box center [350, 45] width 387 height 42
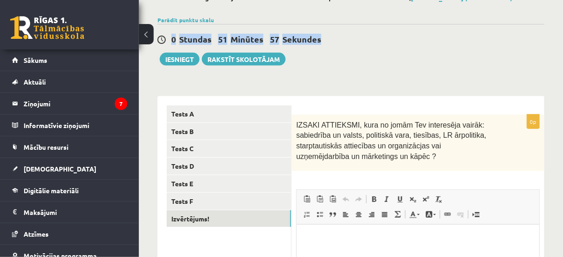
click at [184, 51] on div "0 Stundas 51 Minūtes 57 Sekundes Ieskaite saglabāta! Iesniegt Rakstīt skolotājam" at bounding box center [350, 45] width 387 height 42
click at [183, 57] on button "Iesniegt" at bounding box center [180, 59] width 40 height 13
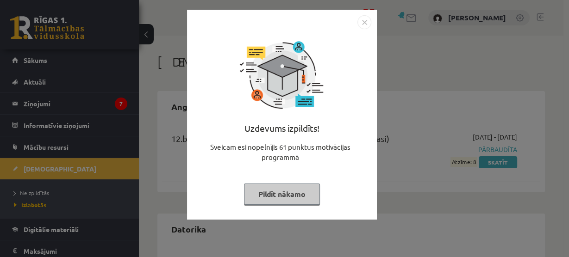
click at [293, 192] on button "Pildīt nākamo" at bounding box center [282, 194] width 76 height 21
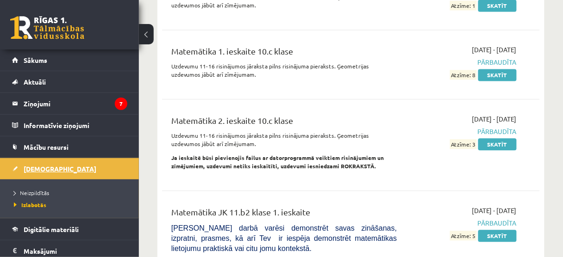
scroll to position [2110, 0]
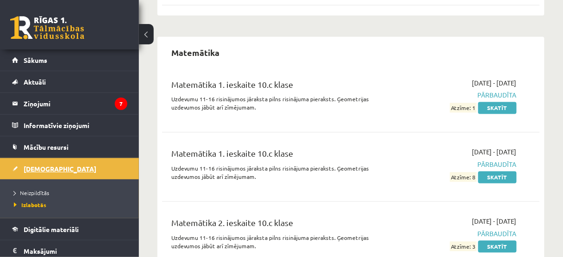
click at [27, 165] on span "[DEMOGRAPHIC_DATA]" at bounding box center [60, 169] width 73 height 8
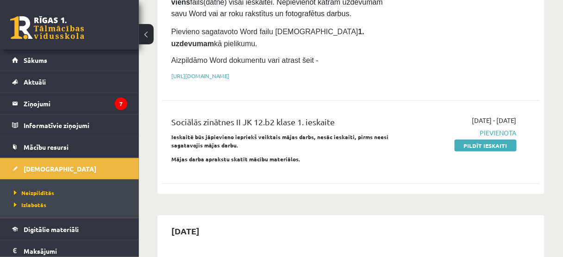
scroll to position [185, 0]
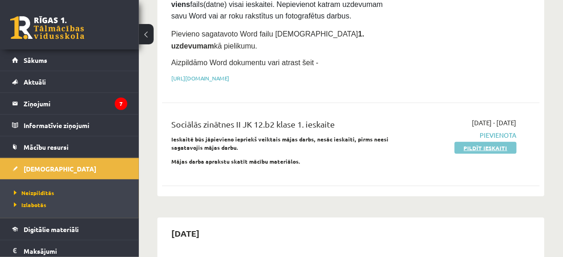
click at [475, 142] on link "Pildīt ieskaiti" at bounding box center [485, 148] width 62 height 12
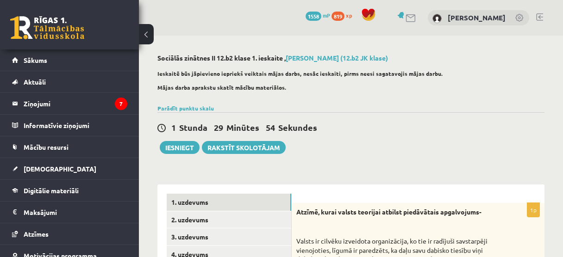
scroll to position [138, 0]
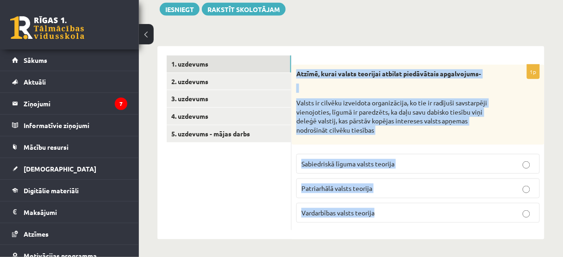
click at [325, 164] on span "Sabiedriskā līguma valsts teorija" at bounding box center [347, 164] width 93 height 8
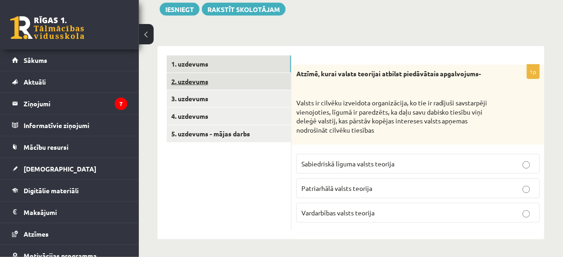
click at [215, 80] on link "2. uzdevums" at bounding box center [229, 81] width 124 height 17
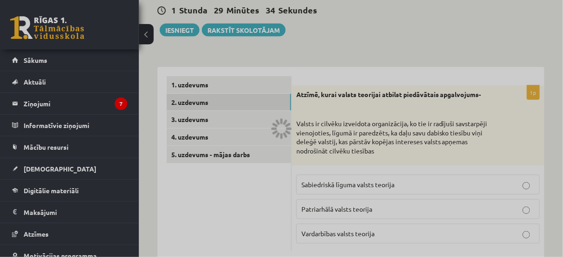
scroll to position [101, 0]
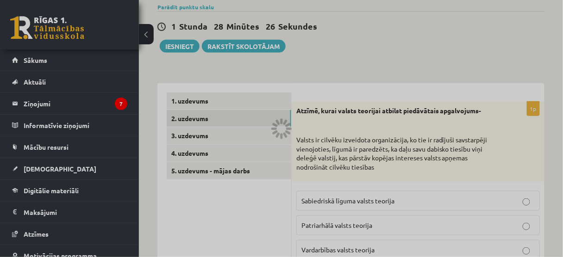
click at [224, 124] on div at bounding box center [281, 128] width 563 height 257
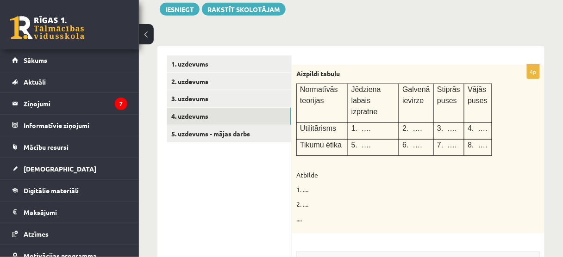
click at [233, 118] on link "4. uzdevums" at bounding box center [229, 116] width 124 height 17
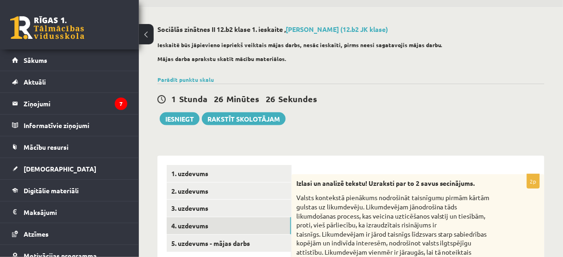
scroll to position [27, 0]
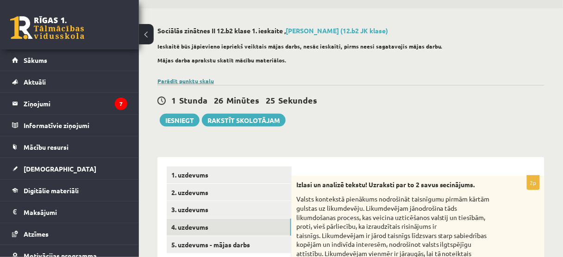
click at [190, 82] on link "Parādīt punktu skalu" at bounding box center [185, 80] width 56 height 7
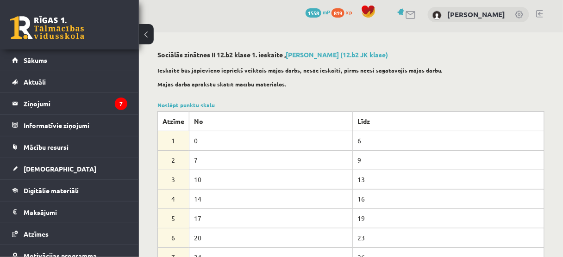
scroll to position [0, 0]
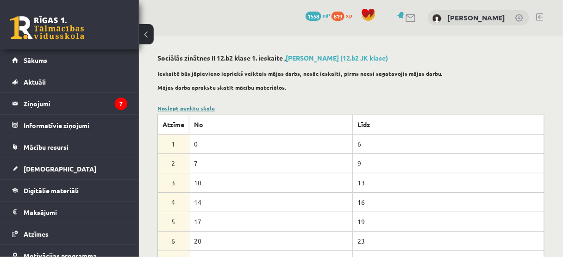
click at [194, 107] on link "Noslēpt punktu skalu" at bounding box center [185, 108] width 57 height 7
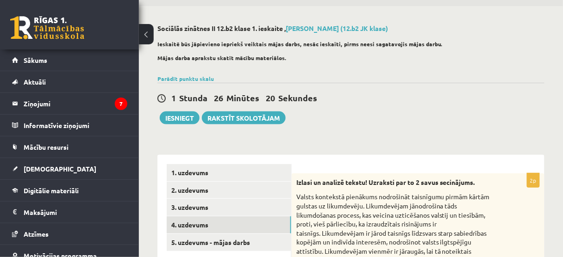
scroll to position [111, 0]
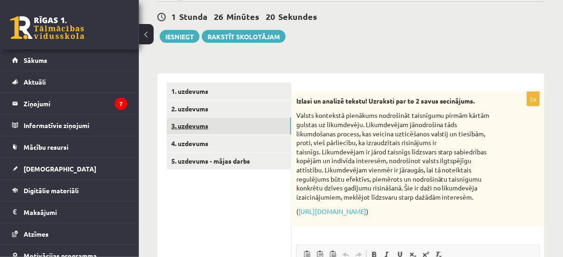
click at [190, 132] on link "3. uzdevums" at bounding box center [229, 126] width 124 height 17
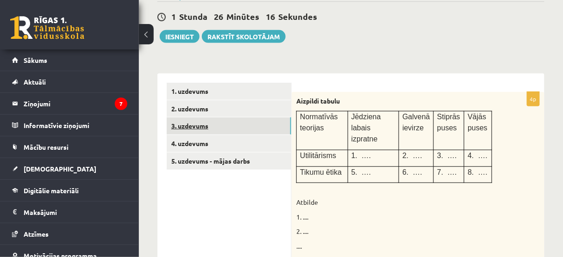
scroll to position [0, 0]
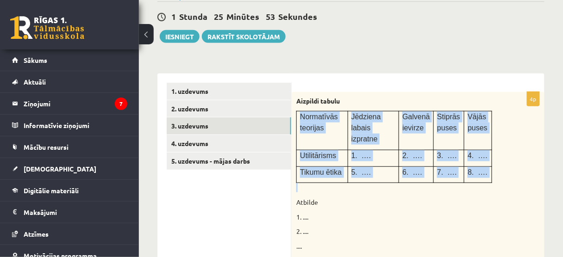
drag, startPoint x: 298, startPoint y: 117, endPoint x: 492, endPoint y: 177, distance: 203.4
click at [492, 177] on div "Aizpildi tabulu Normatīvās teorijas Jēdziena labais izpratne Galvenā ievirze St…" at bounding box center [417, 176] width 253 height 169
copy div "Normatīvās teorijas Jēdziena labais izpratne Galvenā ievirze Stiprās puses Vājā…"
click at [324, 153] on td "Utilitārisms" at bounding box center [322, 158] width 51 height 17
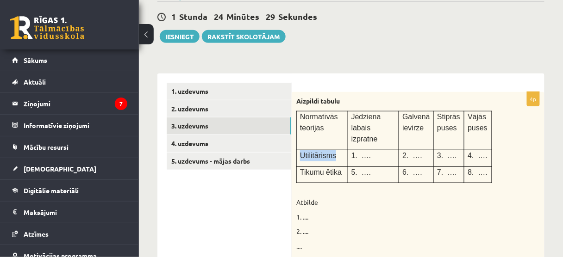
drag, startPoint x: 297, startPoint y: 144, endPoint x: 323, endPoint y: 143, distance: 26.4
click at [339, 150] on td "Utilitārisms" at bounding box center [322, 158] width 51 height 17
copy span "Utilitārisms"
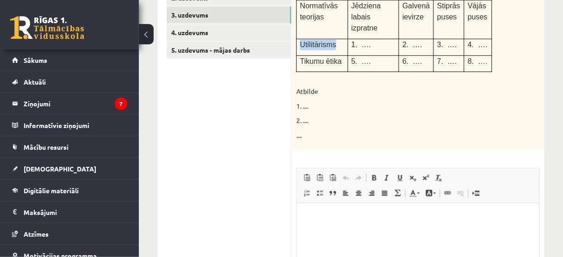
scroll to position [333, 0]
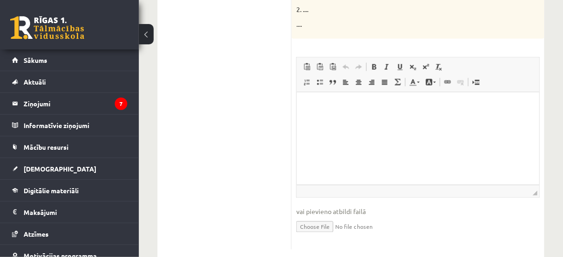
click at [314, 121] on html at bounding box center [417, 107] width 242 height 28
click at [303, 79] on span at bounding box center [306, 82] width 7 height 7
click at [431, 105] on li "**********" at bounding box center [417, 107] width 187 height 10
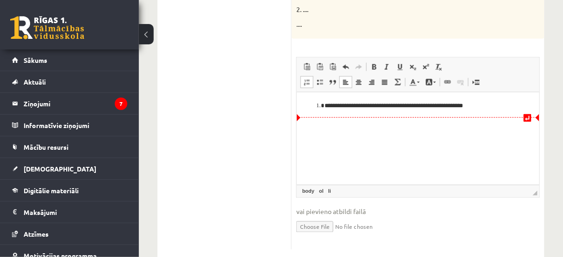
click at [489, 115] on html "**********" at bounding box center [417, 107] width 242 height 28
click at [482, 105] on li "**********" at bounding box center [417, 107] width 187 height 10
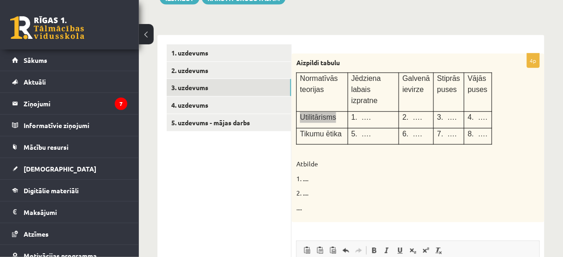
scroll to position [148, 0]
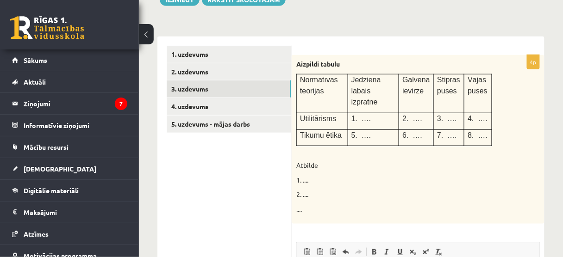
click at [360, 146] on p at bounding box center [394, 150] width 197 height 9
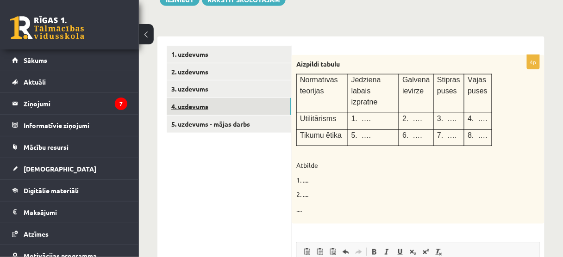
click at [180, 106] on link "4. uzdevums" at bounding box center [229, 106] width 124 height 17
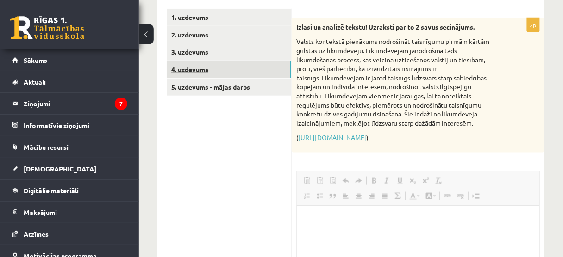
scroll to position [0, 0]
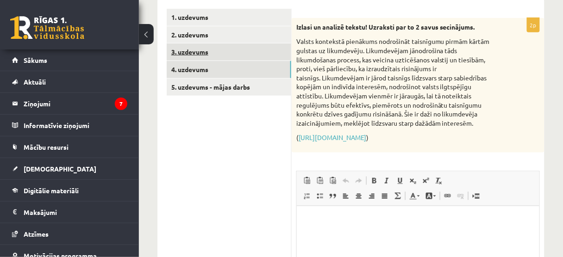
click at [204, 49] on link "3. uzdevums" at bounding box center [229, 51] width 124 height 17
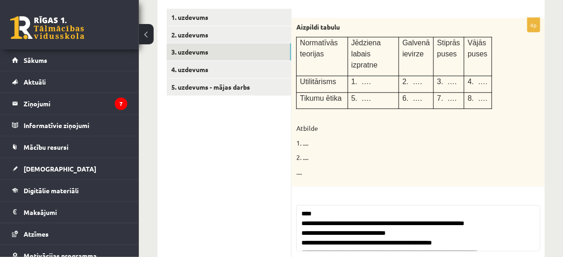
click at [200, 34] on link "2. uzdevums" at bounding box center [229, 34] width 124 height 17
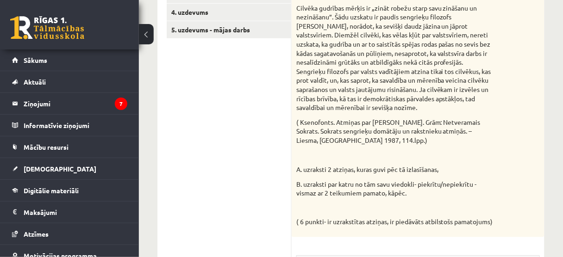
scroll to position [222, 0]
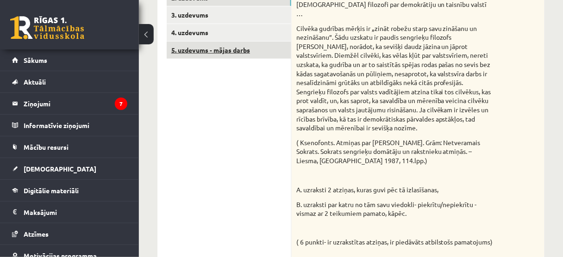
click at [198, 55] on link "5. uzdevums - mājas darbs" at bounding box center [229, 50] width 124 height 17
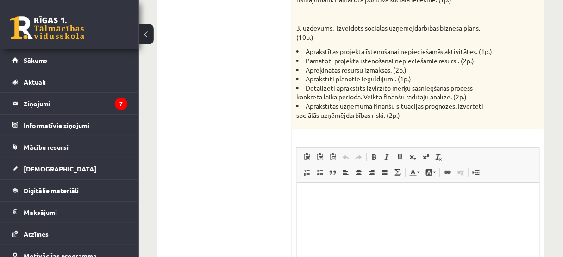
scroll to position [934, 0]
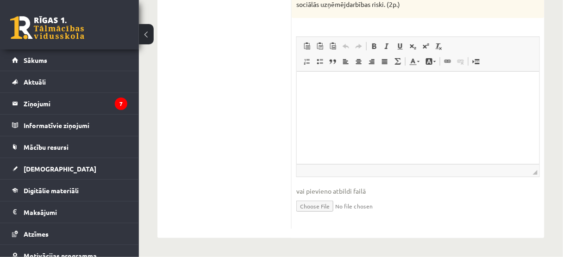
click at [325, 204] on input "file" at bounding box center [417, 205] width 243 height 19
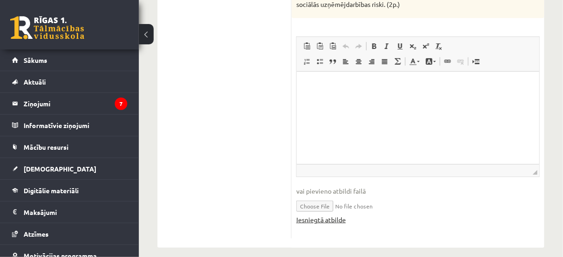
click at [322, 217] on link "Iesniegtā atbilde" at bounding box center [321, 220] width 50 height 10
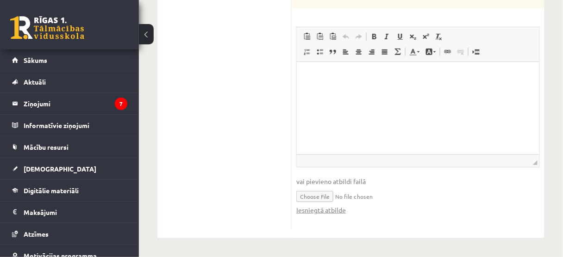
click at [317, 192] on input "file" at bounding box center [417, 195] width 243 height 19
click at [338, 209] on link "Iesniegtā atbilde" at bounding box center [321, 210] width 50 height 10
click at [341, 186] on span "vai pievieno atbildi failā" at bounding box center [417, 182] width 243 height 10
click at [345, 181] on span "vai pievieno atbildi failā" at bounding box center [417, 182] width 243 height 10
click at [368, 181] on span "vai pievieno atbildi failā" at bounding box center [417, 182] width 243 height 10
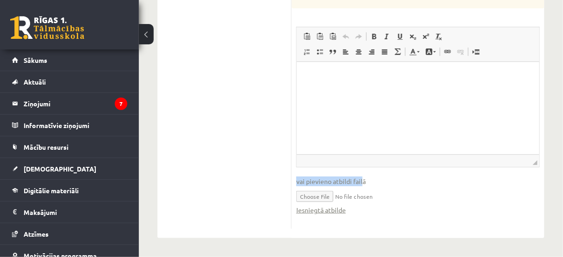
drag, startPoint x: 357, startPoint y: 183, endPoint x: 294, endPoint y: 184, distance: 62.5
click at [304, 198] on input "file" at bounding box center [417, 195] width 243 height 19
type input "**********"
drag, startPoint x: 534, startPoint y: 169, endPoint x: 533, endPoint y: 160, distance: 8.9
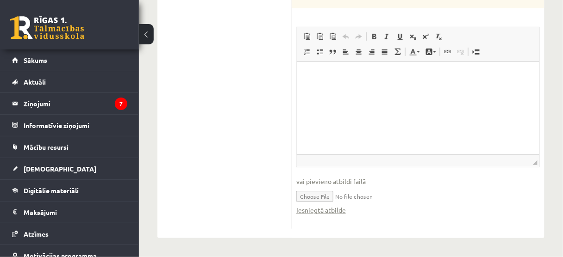
click at [534, 167] on fieldset "Rich Text Editor, wiswyg-editor-user-answer-47024887440620 Redaktora rīkjoslas …" at bounding box center [417, 126] width 243 height 198
click at [533, 161] on span "◢" at bounding box center [534, 163] width 5 height 5
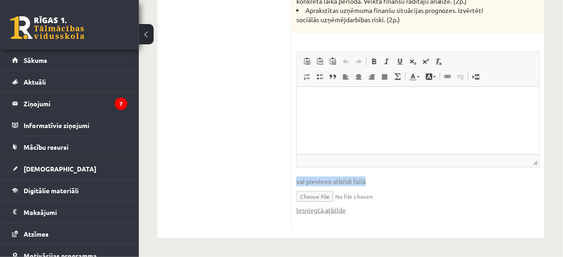
scroll to position [919, 0]
drag, startPoint x: 829, startPoint y: 250, endPoint x: 500, endPoint y: 110, distance: 358.2
click at [367, 217] on fieldset "Rich Text Editor, wiswyg-editor-user-answer-47024887440620 Redaktora rīkjoslas …" at bounding box center [417, 138] width 243 height 173
click at [362, 197] on input "file" at bounding box center [417, 195] width 243 height 19
click at [307, 61] on span at bounding box center [306, 61] width 7 height 7
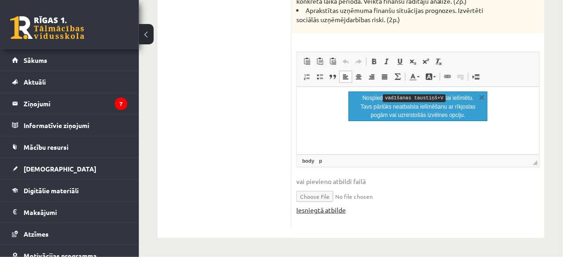
click at [329, 212] on link "Iesniegtā atbilde" at bounding box center [321, 210] width 50 height 10
click at [320, 194] on input "file" at bounding box center [417, 195] width 243 height 19
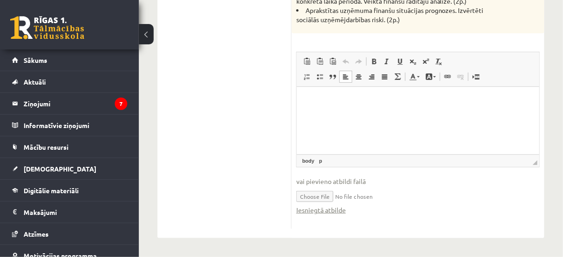
type input "**********"
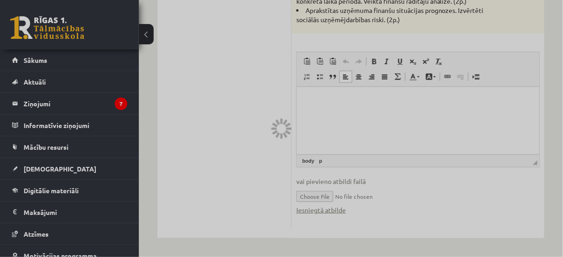
click at [340, 169] on div at bounding box center [281, 128] width 563 height 257
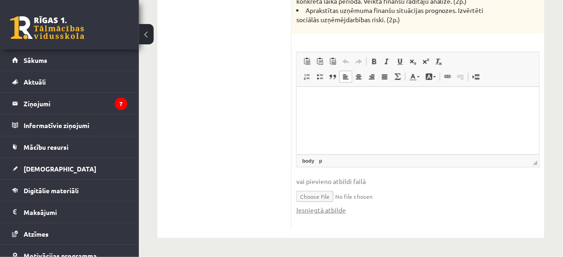
click at [357, 182] on span "vai pievieno atbildi failā" at bounding box center [417, 182] width 243 height 10
click at [359, 184] on span "vai pievieno atbildi failā" at bounding box center [417, 182] width 243 height 10
click at [352, 201] on input "file" at bounding box center [417, 195] width 243 height 19
click at [323, 215] on link "Iesniegtā atbilde" at bounding box center [321, 210] width 50 height 10
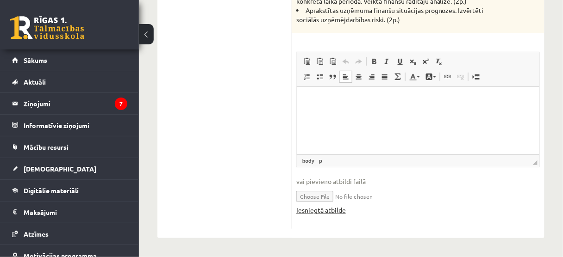
click at [341, 210] on link "Iesniegtā atbilde" at bounding box center [321, 210] width 50 height 10
click at [322, 105] on p "Bagātinātā teksta redaktors, wiswyg-editor-user-answer-47024887440620" at bounding box center [417, 101] width 224 height 10
click at [351, 160] on span "◢ Elementa ceļš body p" at bounding box center [418, 161] width 242 height 12
click at [353, 183] on span "vai pievieno atbildi failā" at bounding box center [417, 182] width 243 height 10
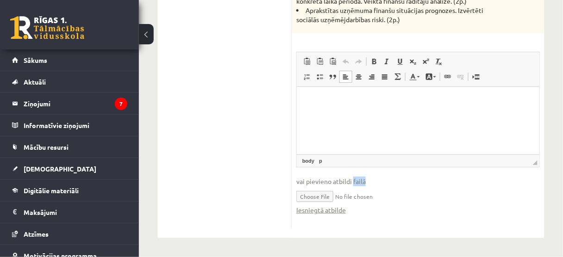
click at [392, 171] on fieldset "Rich Text Editor, wiswyg-editor-user-answer-47024887440620 Redaktora rīkjoslas …" at bounding box center [417, 138] width 243 height 173
click at [392, 179] on span "vai pievieno atbildi failā" at bounding box center [417, 182] width 243 height 10
click at [321, 198] on input "file" at bounding box center [417, 195] width 243 height 19
type input "**********"
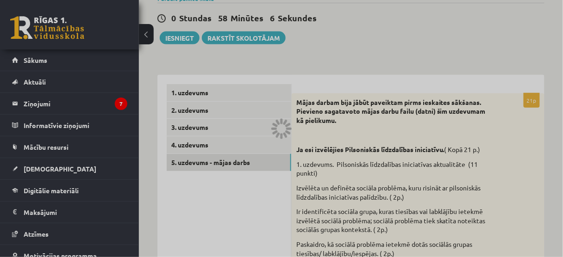
scroll to position [185, 0]
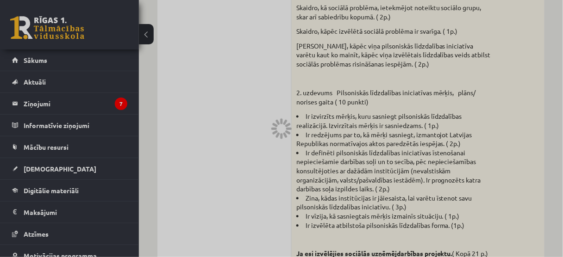
click at [244, 128] on div at bounding box center [281, 128] width 563 height 257
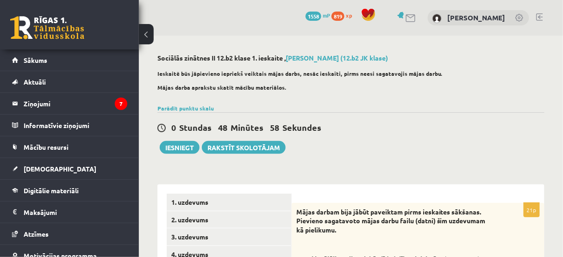
scroll to position [0, 0]
click at [254, 145] on link "Rakstīt skolotājam" at bounding box center [244, 147] width 84 height 13
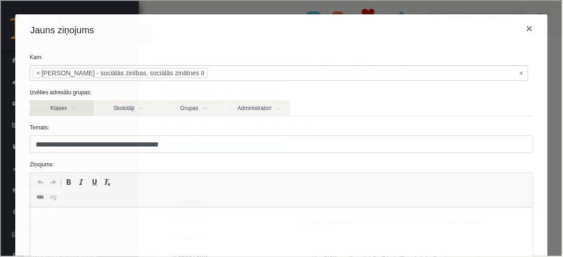
click at [79, 109] on link "Klases" at bounding box center [61, 107] width 65 height 16
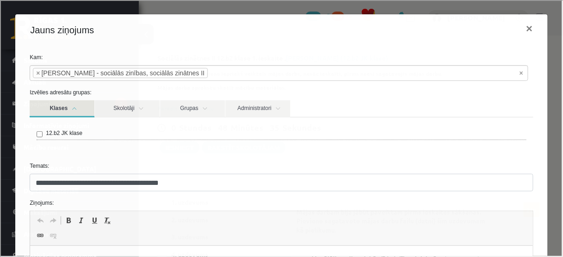
click at [79, 109] on link "Klases" at bounding box center [61, 107] width 65 height 17
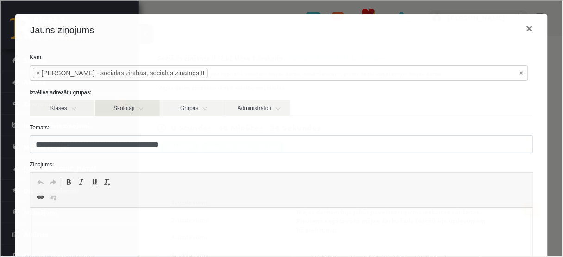
click at [155, 106] on link "Skolotāji" at bounding box center [126, 107] width 65 height 16
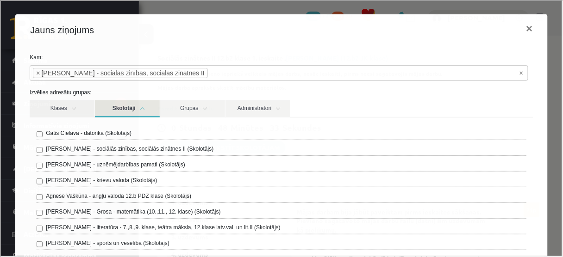
click at [144, 111] on link "Skolotāji" at bounding box center [126, 107] width 65 height 17
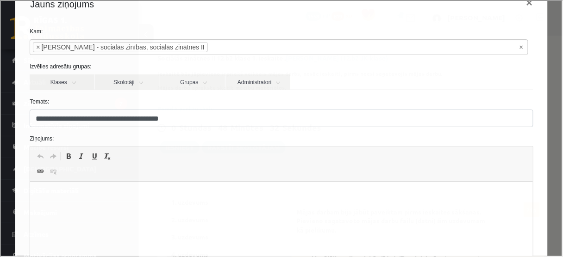
scroll to position [111, 0]
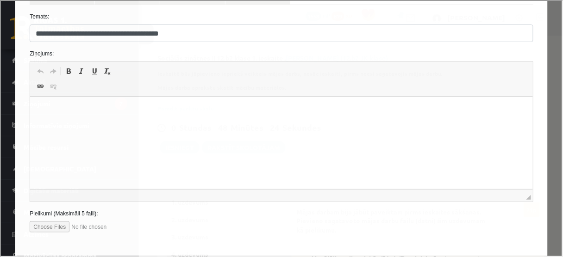
click at [58, 229] on input "file" at bounding box center [81, 226] width 105 height 11
type input "**********"
click at [68, 111] on p "Bagātinātā teksta redaktors, wiswyg-editor-47024819533260-1758194896-332" at bounding box center [280, 111] width 483 height 10
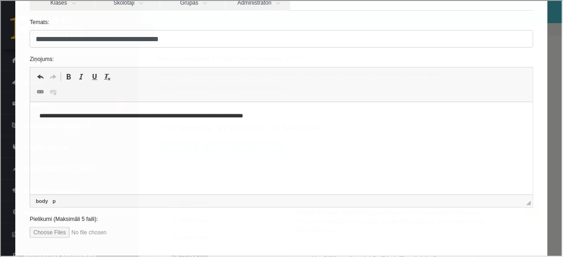
scroll to position [148, 0]
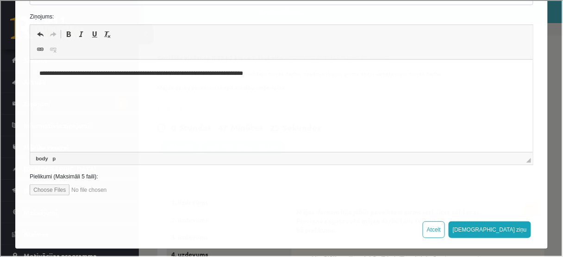
click at [58, 190] on input "file" at bounding box center [81, 189] width 105 height 11
click at [49, 191] on input "file" at bounding box center [81, 189] width 105 height 11
type input "**********"
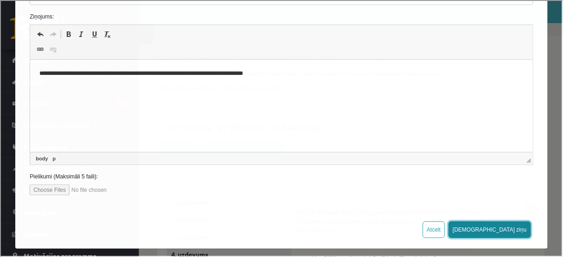
click at [508, 229] on button "[DEMOGRAPHIC_DATA] ziņu" at bounding box center [488, 229] width 82 height 17
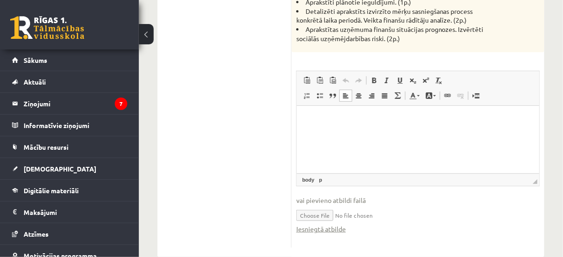
scroll to position [919, 0]
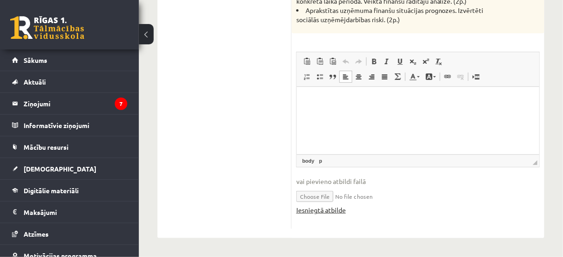
click at [329, 209] on link "Iesniegtā atbilde" at bounding box center [321, 210] width 50 height 10
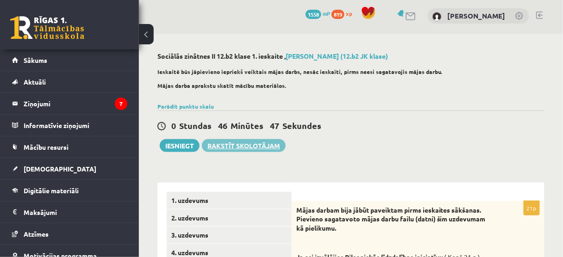
scroll to position [0, 0]
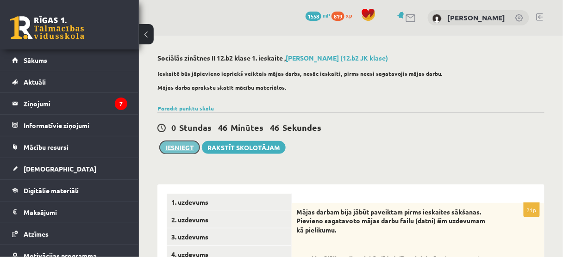
click at [183, 147] on button "Iesniegt" at bounding box center [180, 147] width 40 height 13
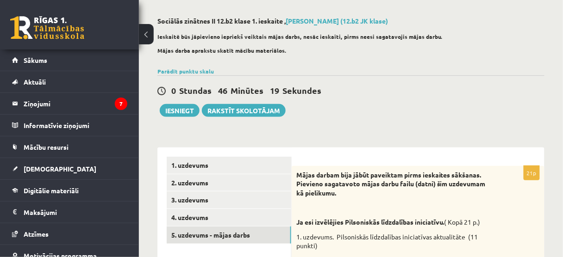
scroll to position [148, 0]
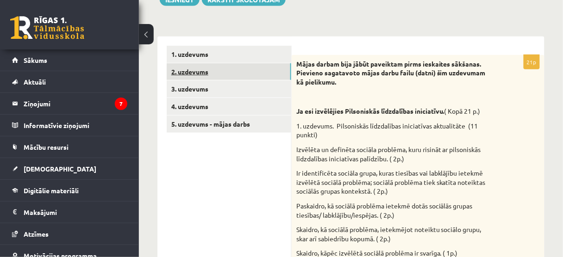
click at [203, 78] on link "2. uzdevums" at bounding box center [229, 71] width 124 height 17
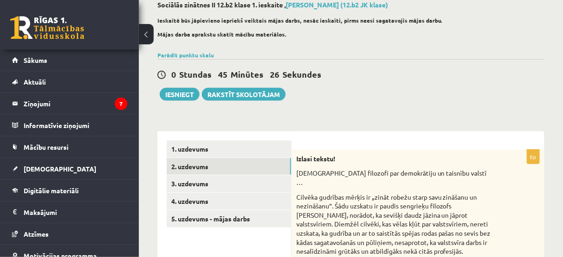
scroll to position [0, 0]
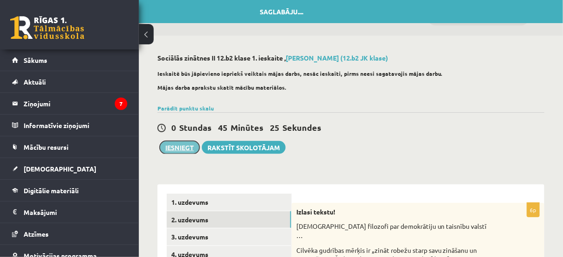
click at [173, 150] on button "Iesniegt" at bounding box center [180, 147] width 40 height 13
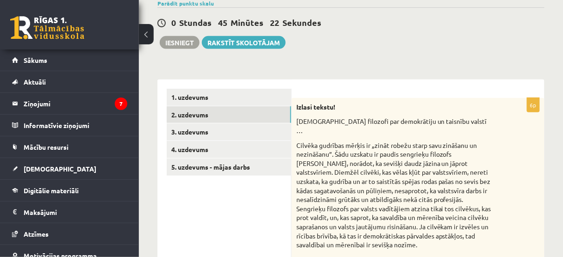
scroll to position [111, 0]
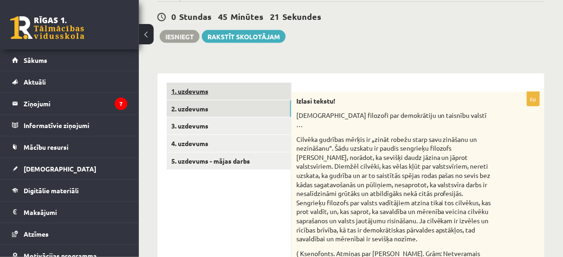
click at [231, 87] on link "1. uzdevums" at bounding box center [229, 91] width 124 height 17
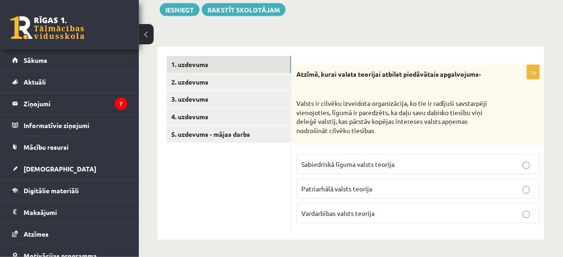
scroll to position [139, 0]
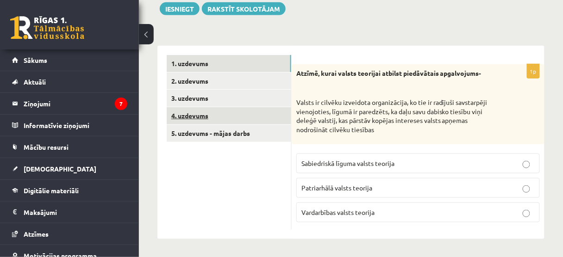
click at [214, 118] on link "4. uzdevums" at bounding box center [229, 115] width 124 height 17
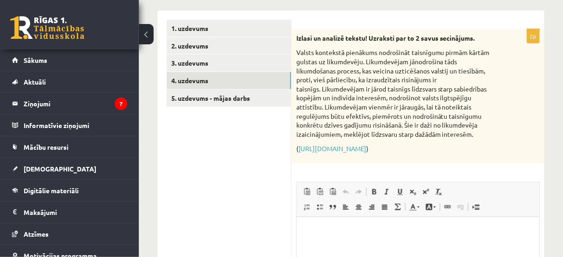
scroll to position [172, 0]
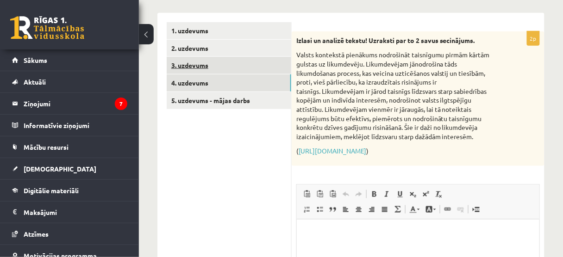
click at [205, 69] on link "3. uzdevums" at bounding box center [229, 65] width 124 height 17
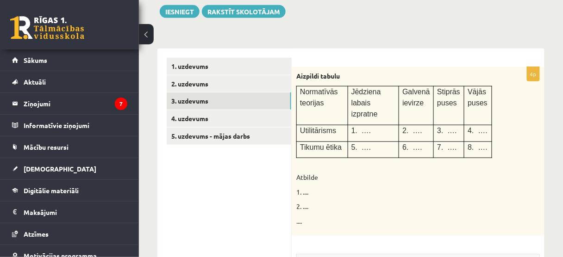
scroll to position [61, 0]
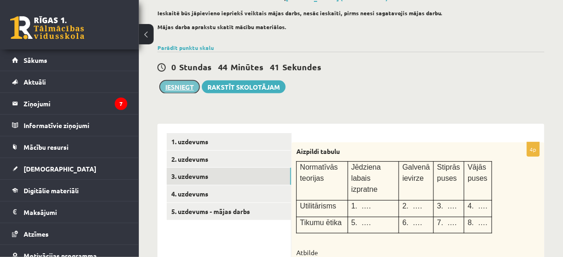
click at [178, 89] on button "Iesniegt" at bounding box center [180, 86] width 40 height 13
